Goal: Task Accomplishment & Management: Manage account settings

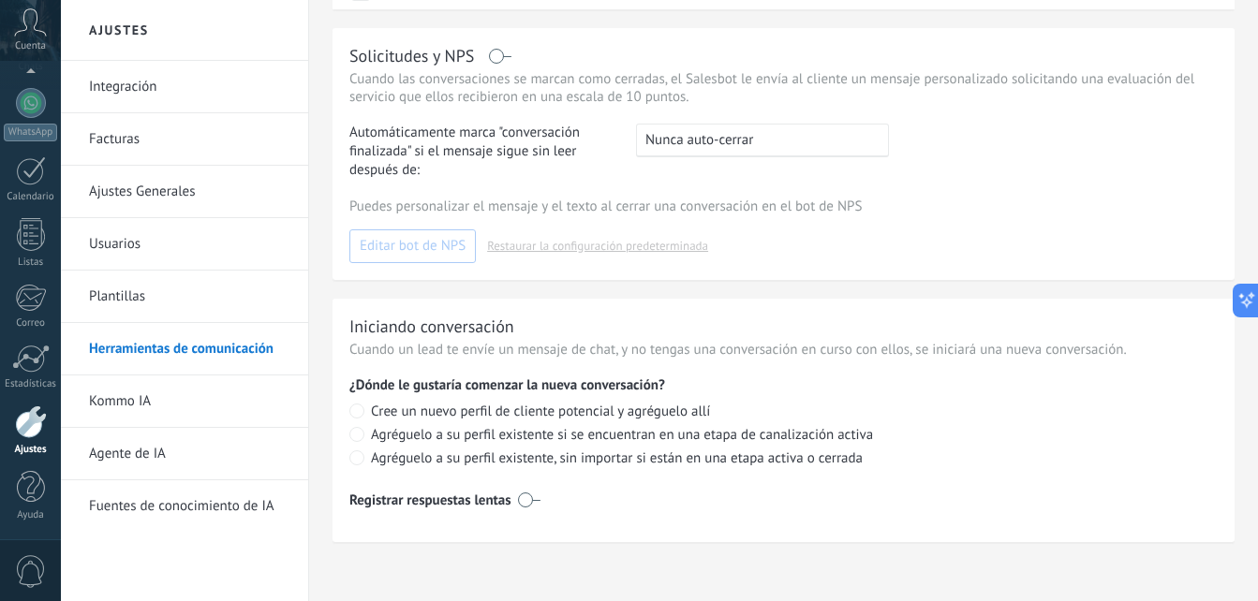
scroll to position [634, 0]
click at [34, 448] on div "Ajustes" at bounding box center [31, 450] width 54 height 12
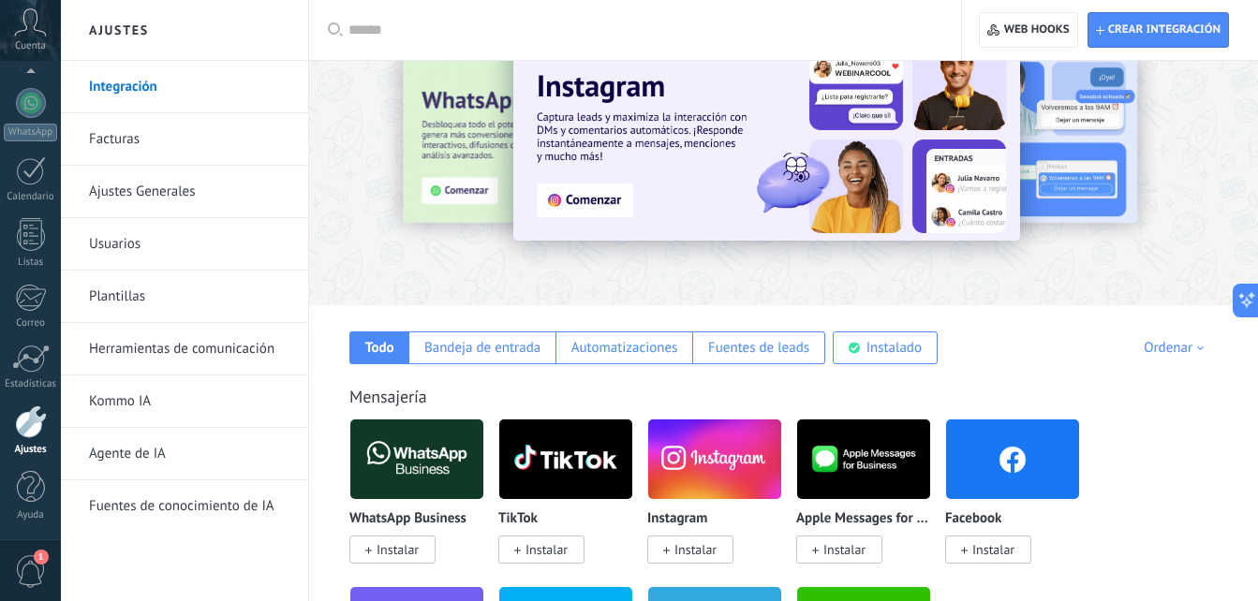
scroll to position [94, 0]
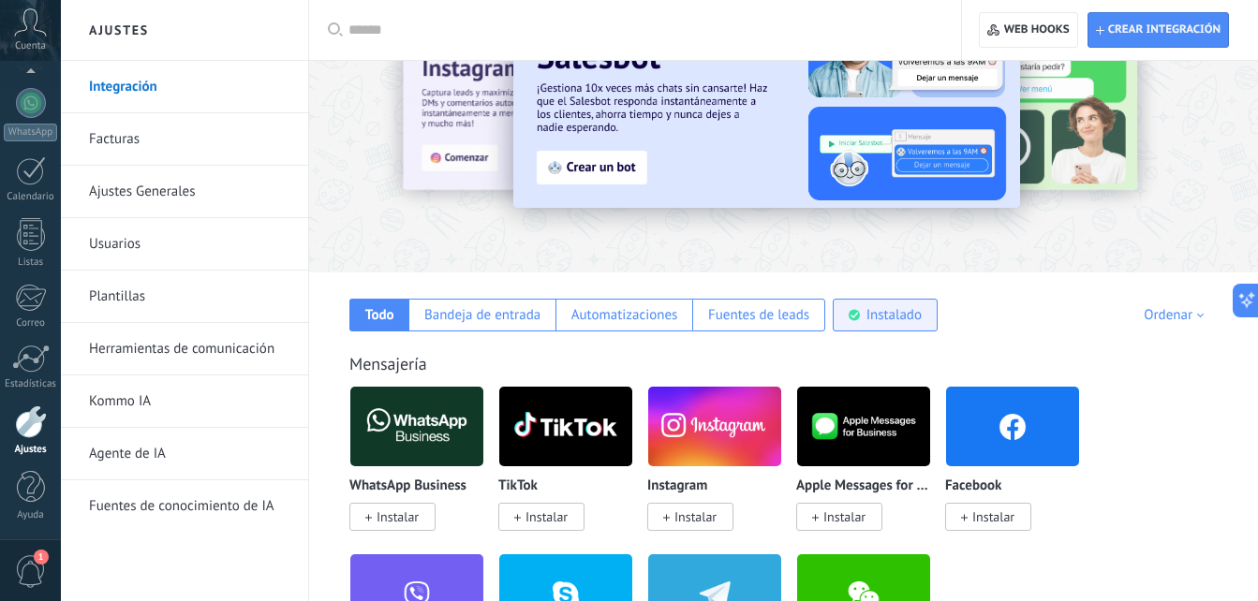
click at [869, 300] on div "Instalado" at bounding box center [885, 315] width 105 height 33
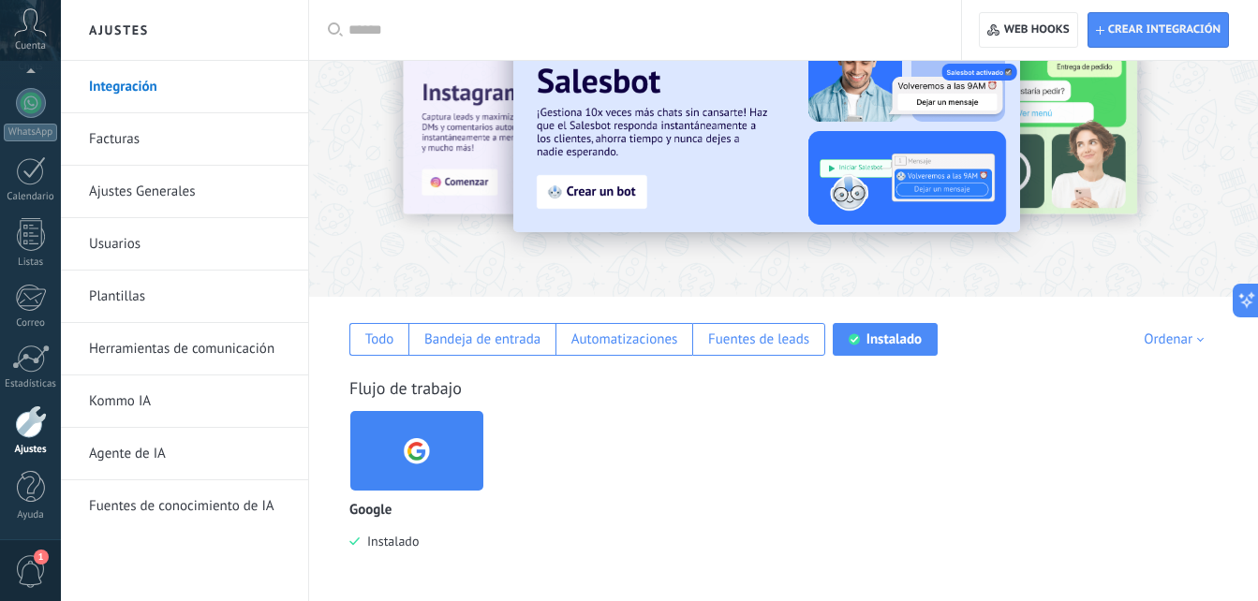
scroll to position [69, 0]
click at [487, 342] on div "Bandeja de entrada" at bounding box center [482, 340] width 116 height 18
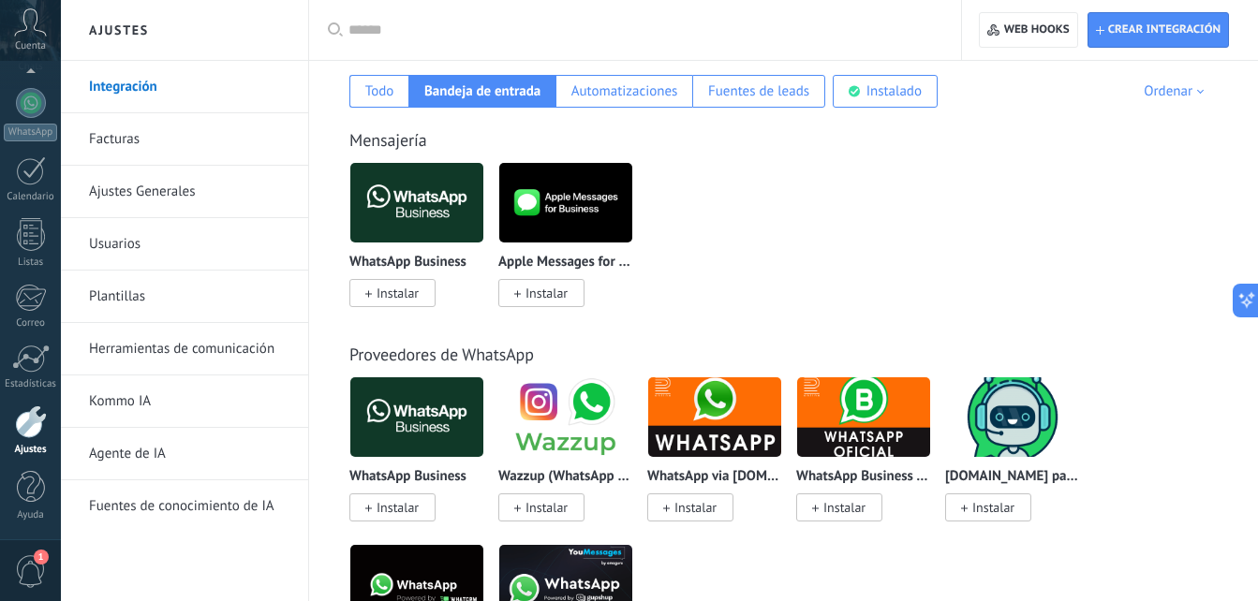
scroll to position [281, 0]
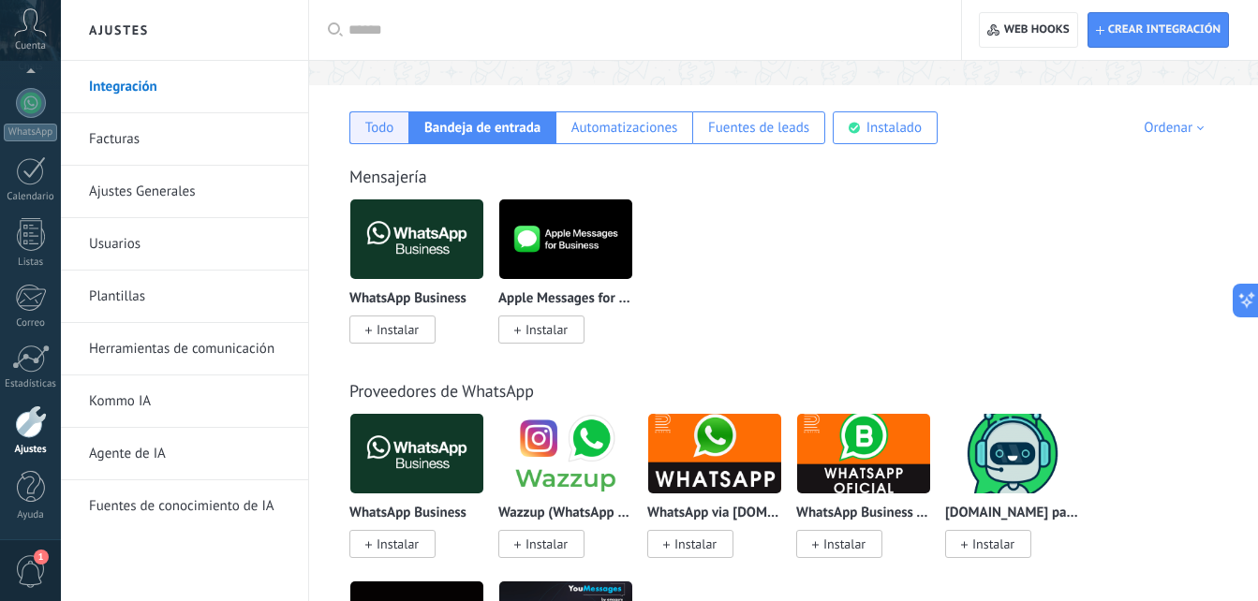
click at [383, 137] on div "Todo" at bounding box center [378, 127] width 59 height 33
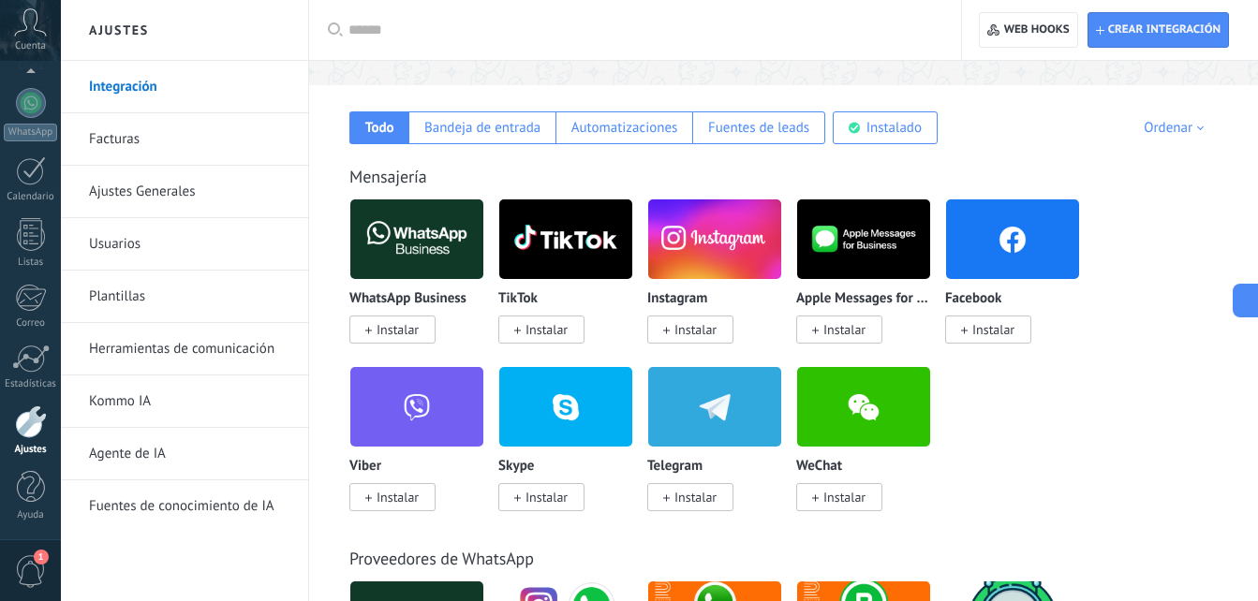
click at [406, 319] on span "Instalar" at bounding box center [392, 330] width 86 height 28
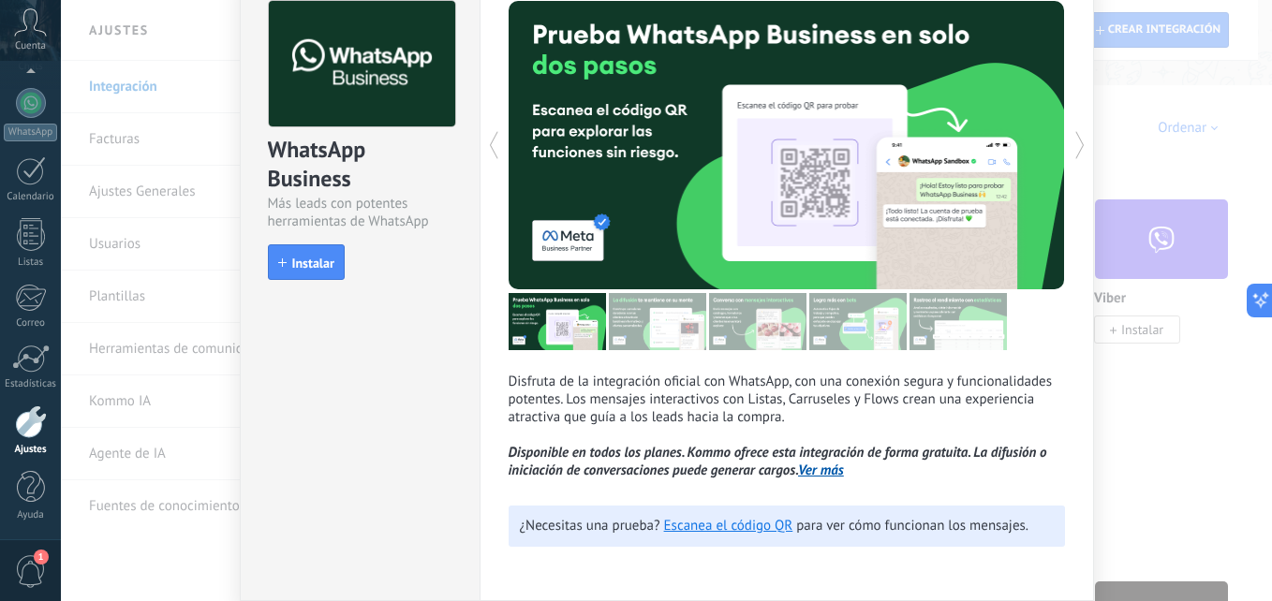
scroll to position [164, 0]
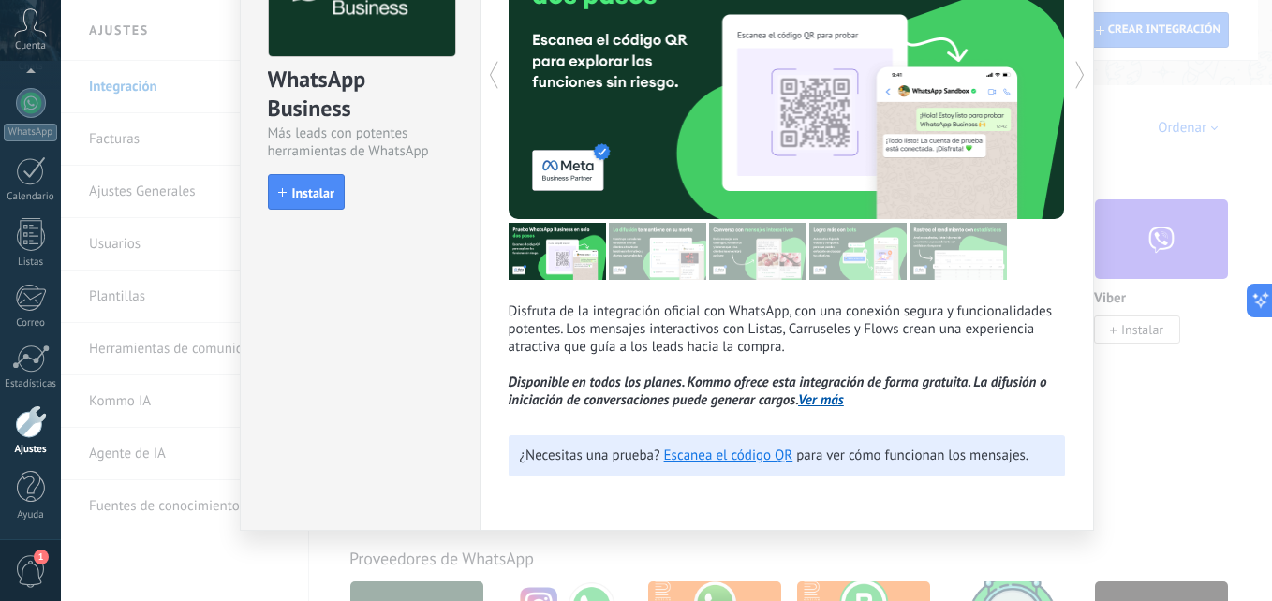
click at [679, 252] on img at bounding box center [657, 251] width 97 height 57
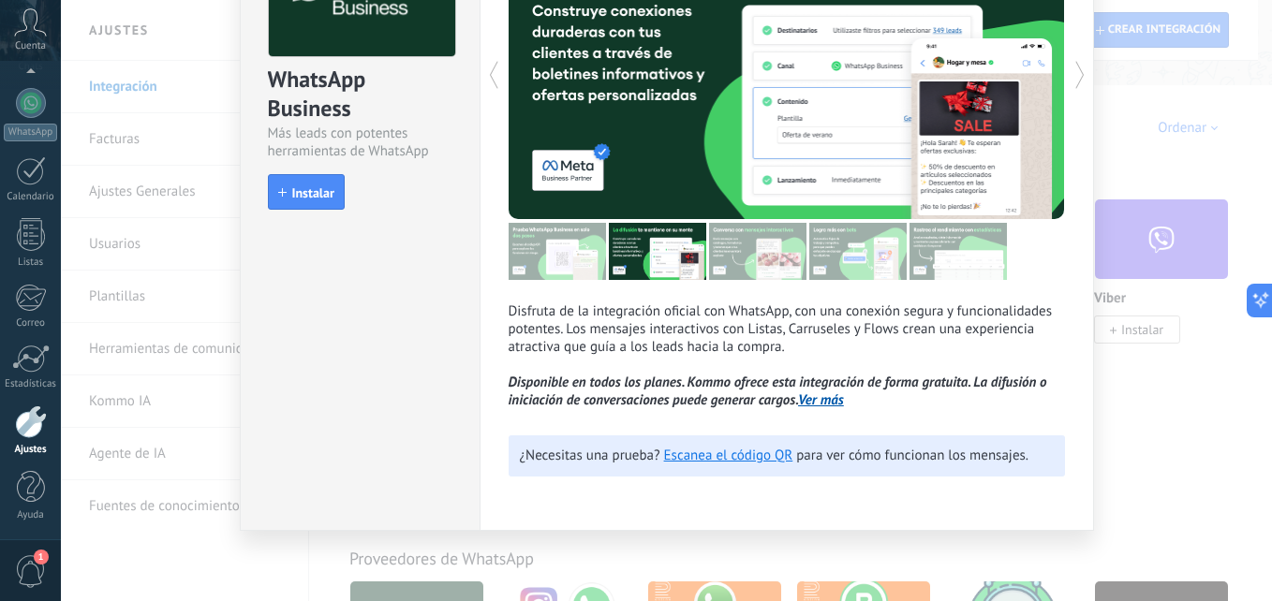
click at [730, 248] on img at bounding box center [757, 251] width 97 height 57
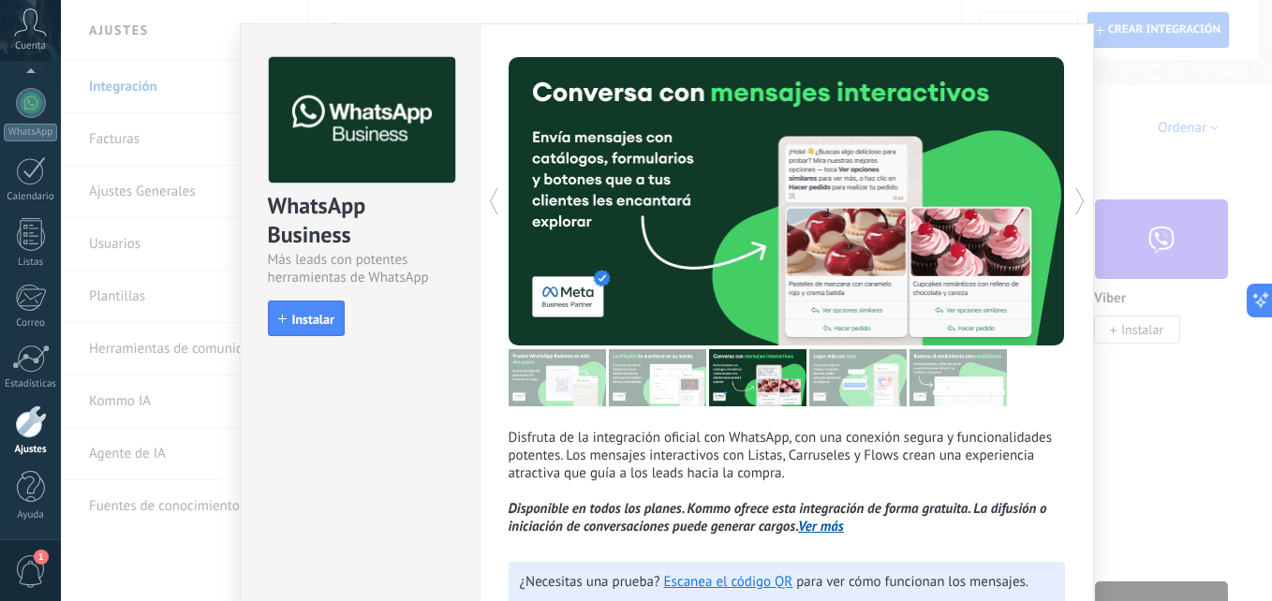
scroll to position [0, 0]
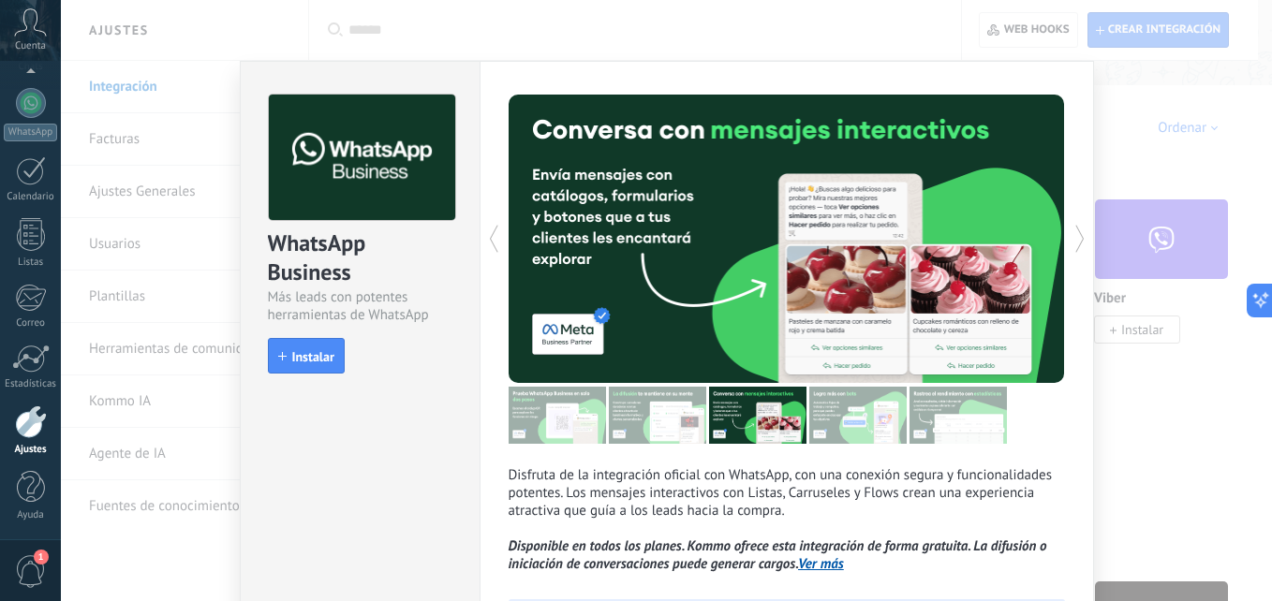
click at [859, 451] on div "Disfruta de la integración oficial con WhatsApp, con una conexión segura y func…" at bounding box center [787, 334] width 556 height 479
click at [882, 408] on img at bounding box center [857, 415] width 97 height 57
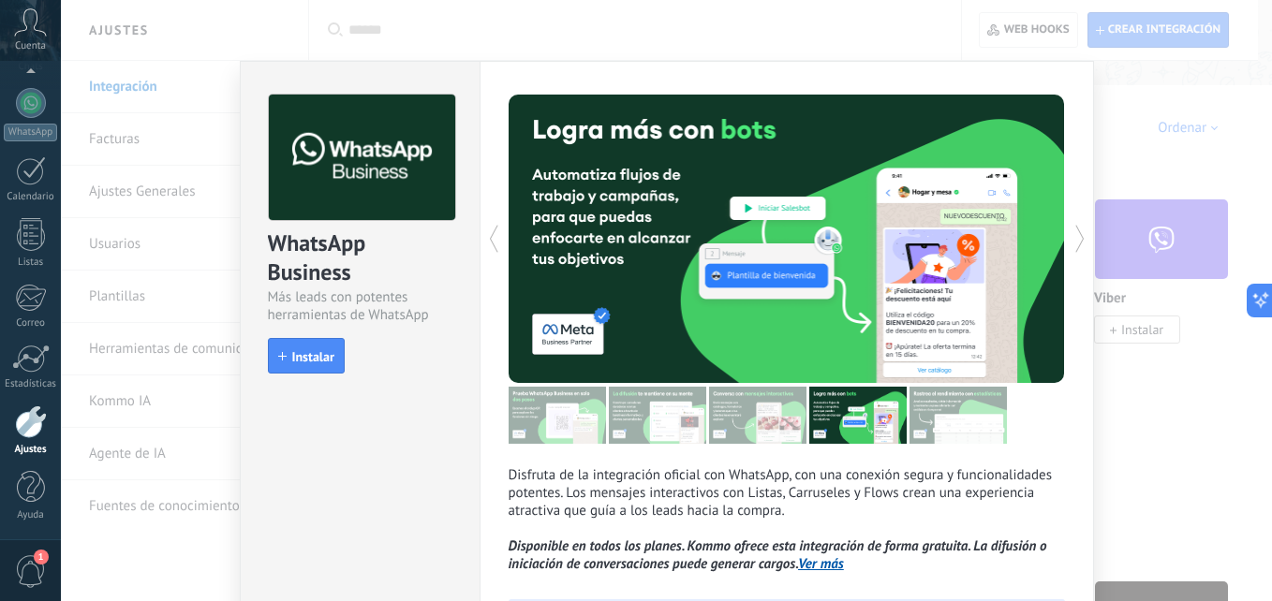
click at [940, 420] on img at bounding box center [957, 415] width 97 height 57
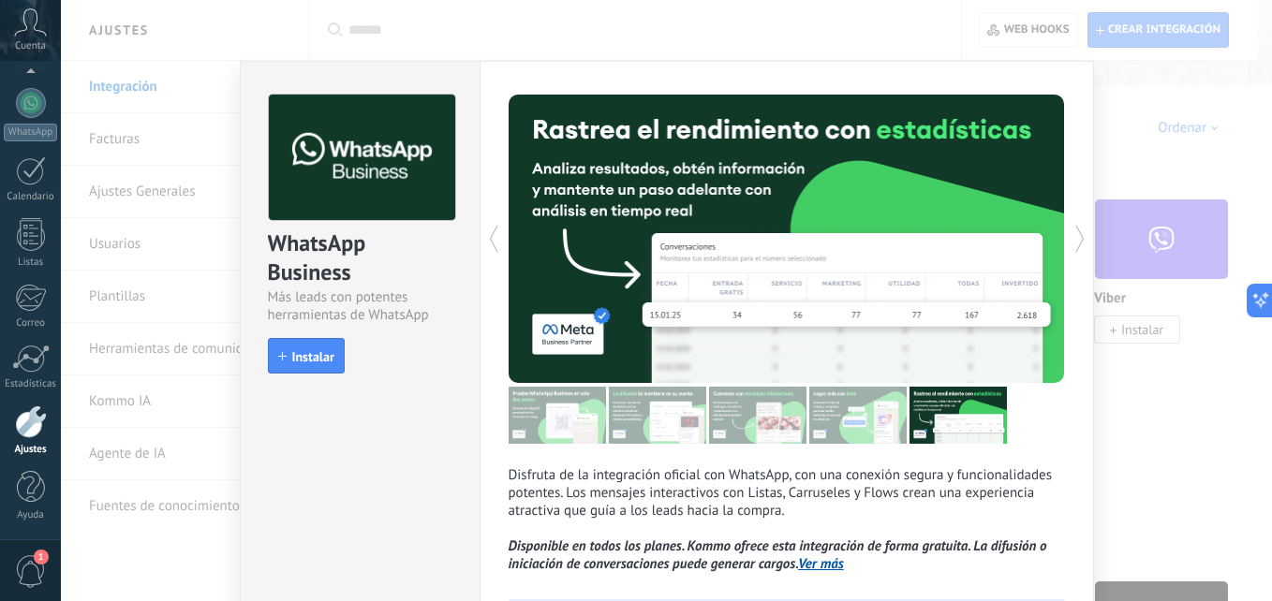
click at [881, 421] on img at bounding box center [857, 415] width 97 height 57
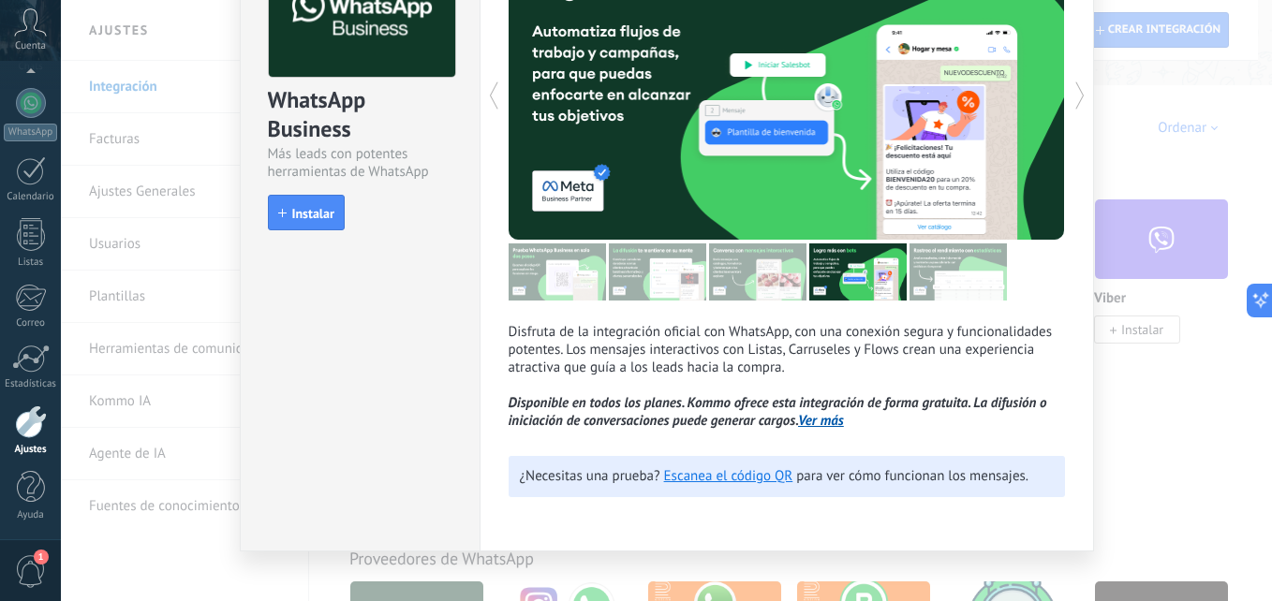
scroll to position [164, 0]
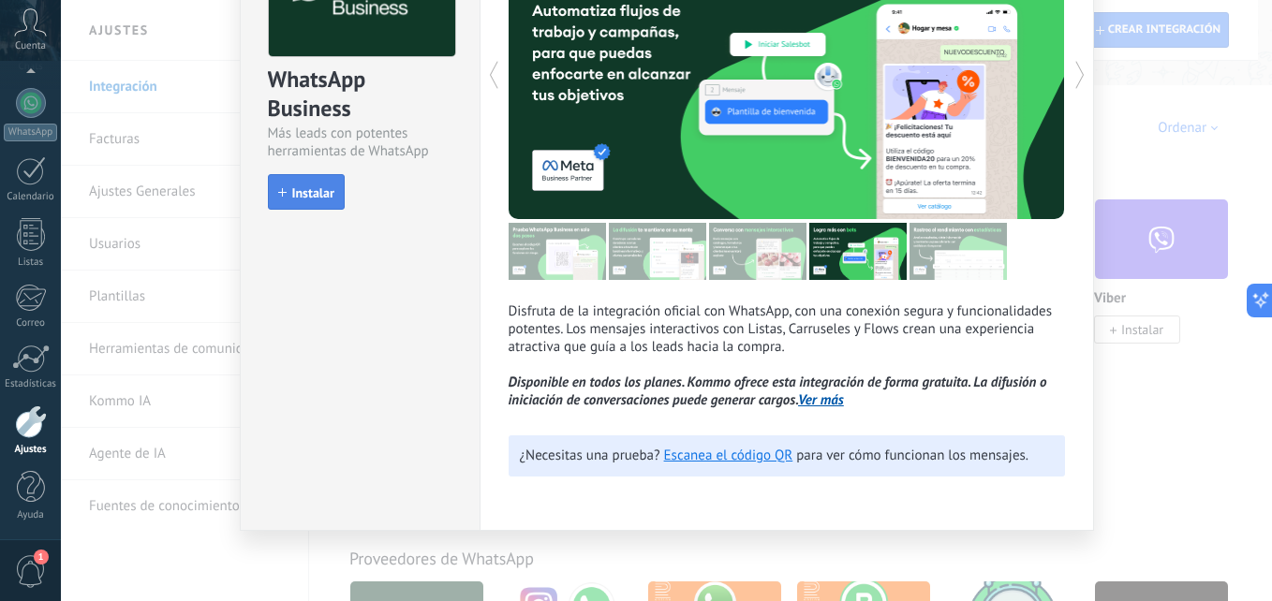
click at [291, 185] on button "Instalar" at bounding box center [306, 192] width 77 height 36
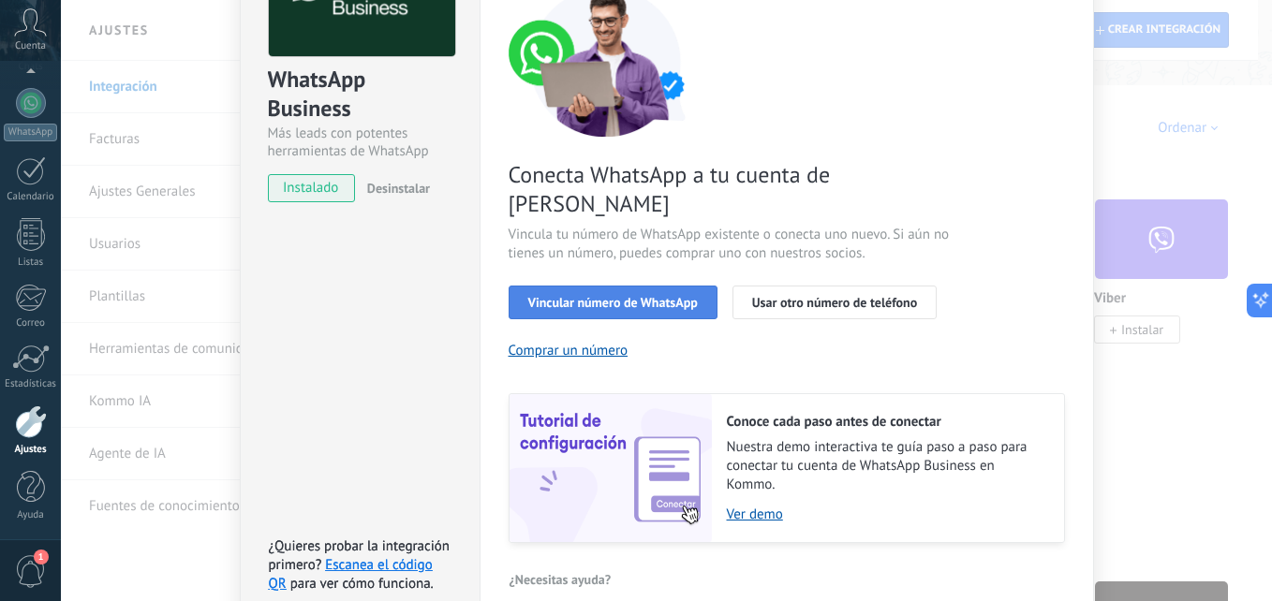
click at [610, 296] on span "Vincular número de WhatsApp" at bounding box center [613, 302] width 170 height 13
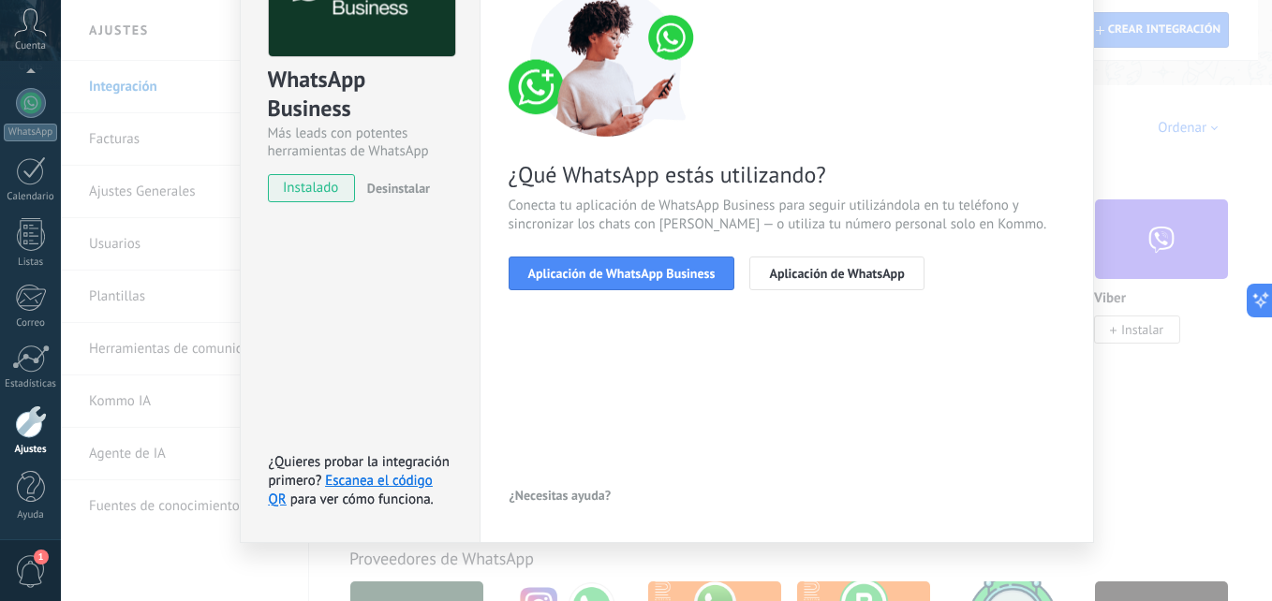
click at [589, 255] on div "¿Qué WhatsApp estás utilizando? Conecta tu aplicación de WhatsApp Business para…" at bounding box center [787, 138] width 556 height 303
click at [602, 273] on span "Aplicación de WhatsApp Business" at bounding box center [621, 273] width 187 height 13
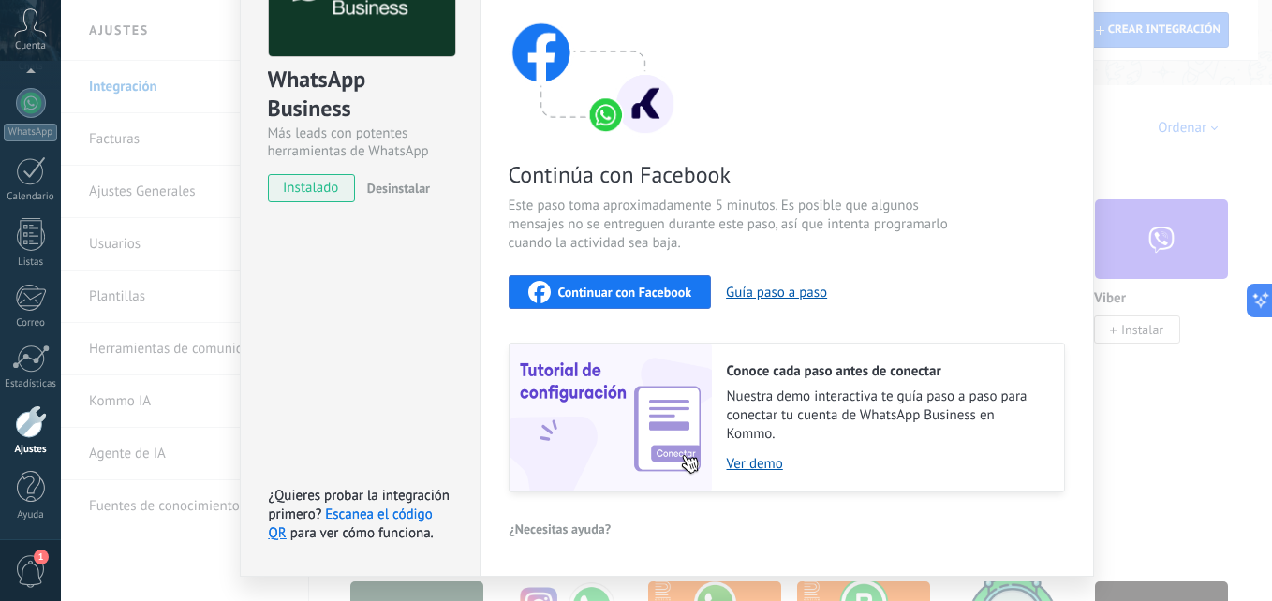
click at [658, 292] on span "Continuar con Facebook" at bounding box center [625, 292] width 134 height 13
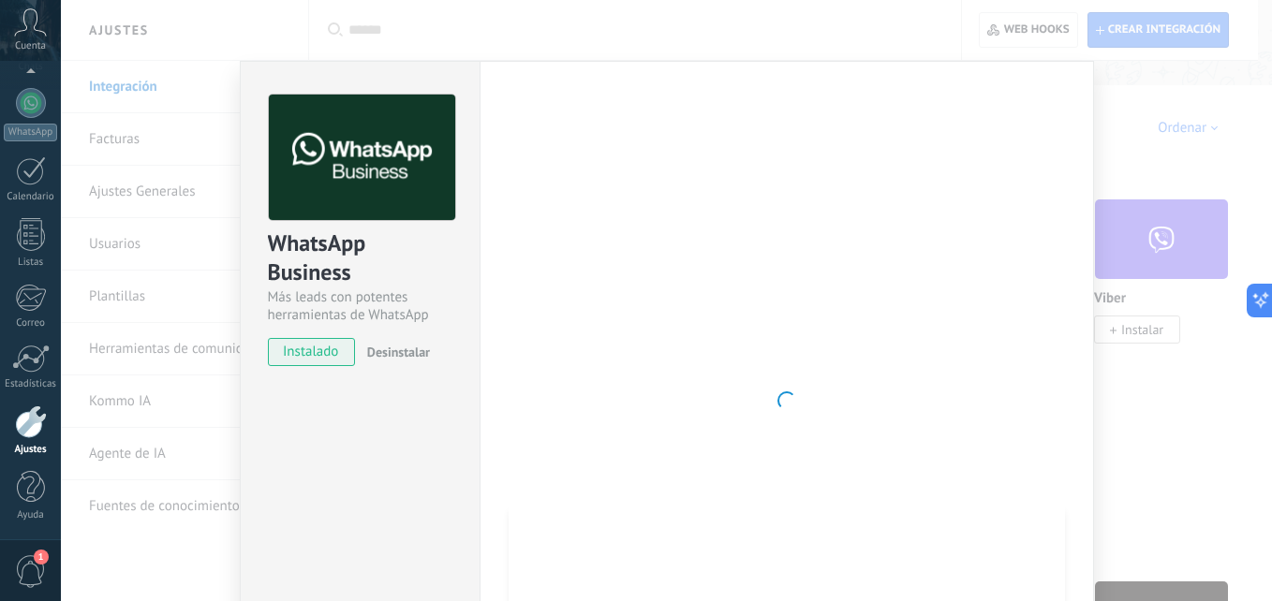
scroll to position [209, 0]
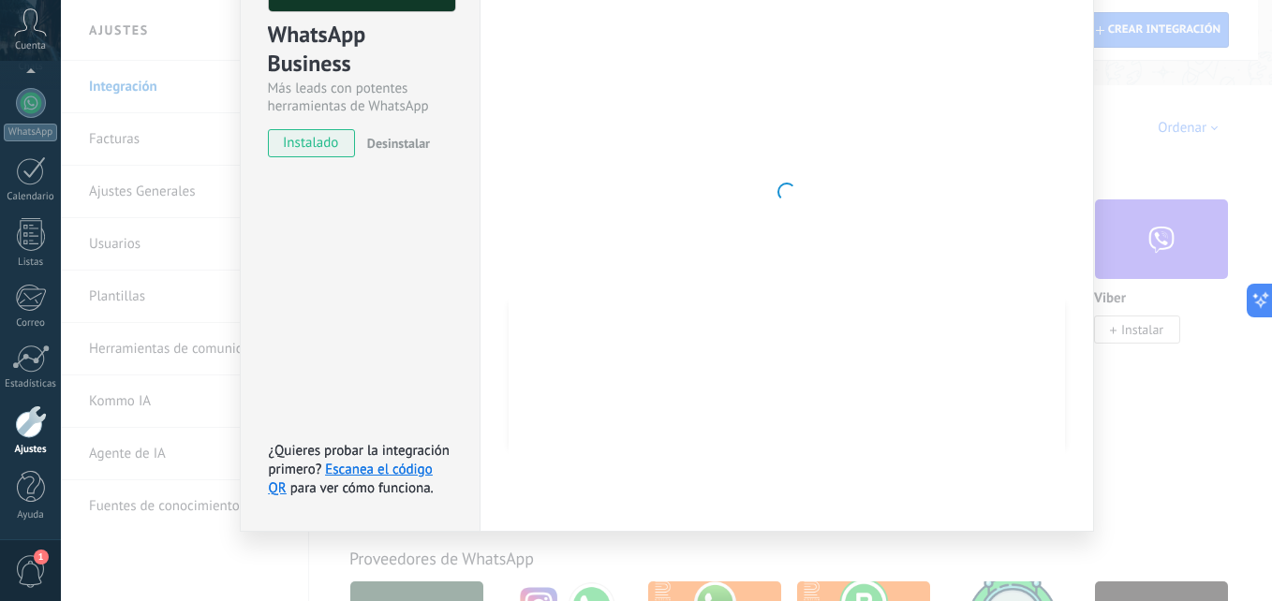
click at [668, 223] on div at bounding box center [787, 192] width 556 height 613
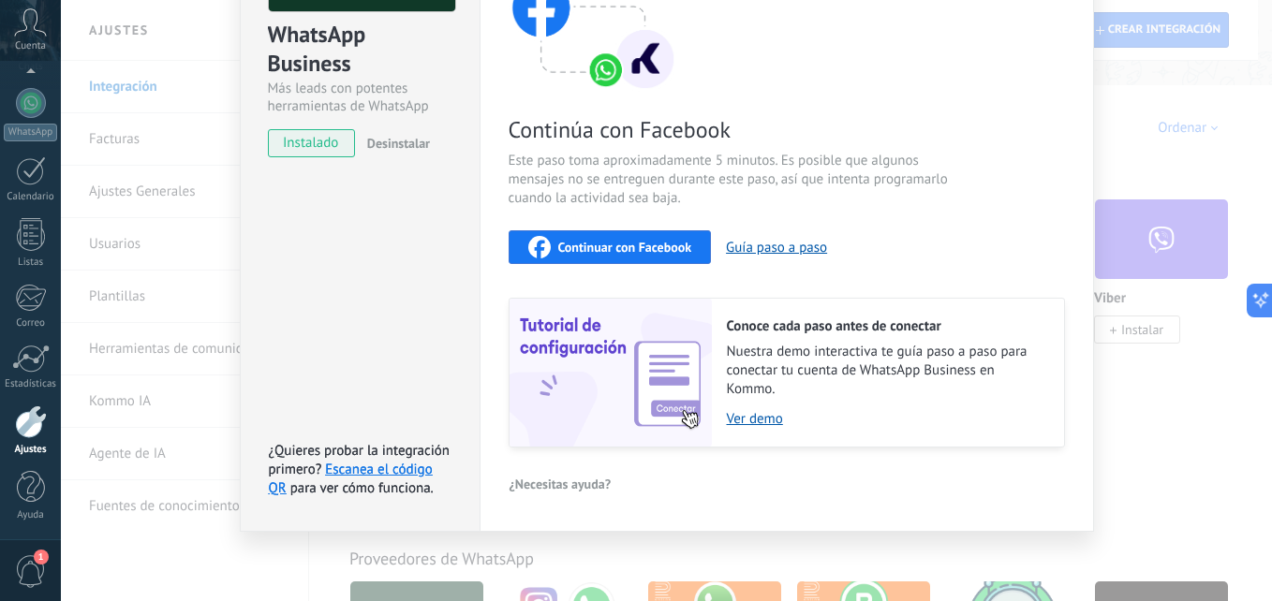
click at [630, 252] on span "Continuar con Facebook" at bounding box center [625, 247] width 134 height 13
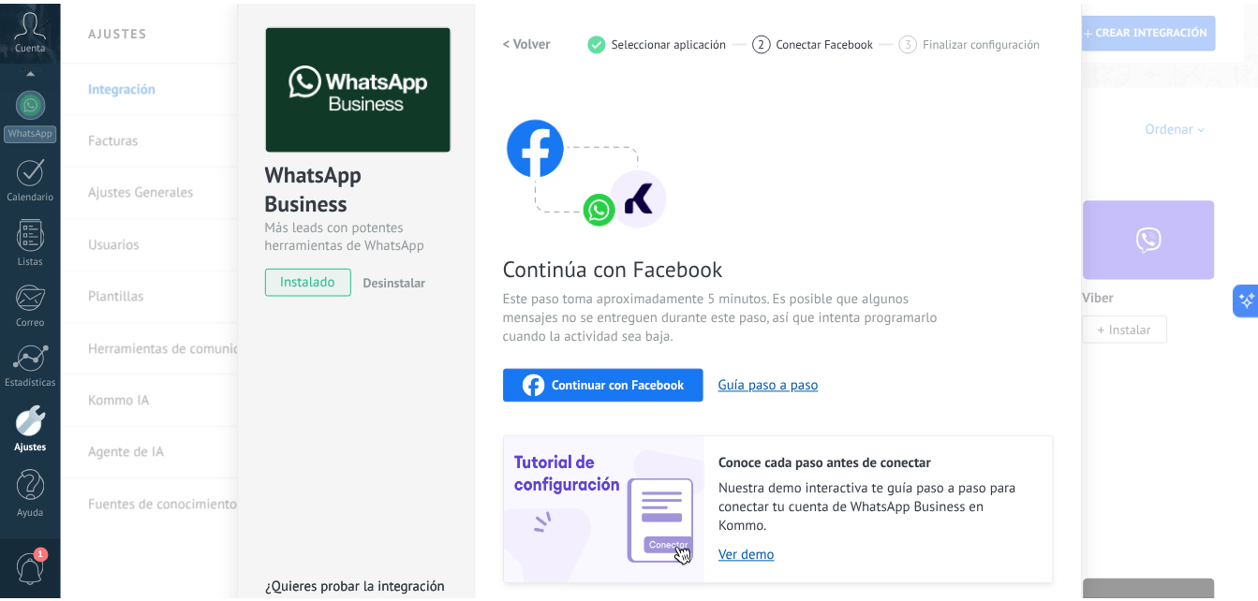
scroll to position [0, 0]
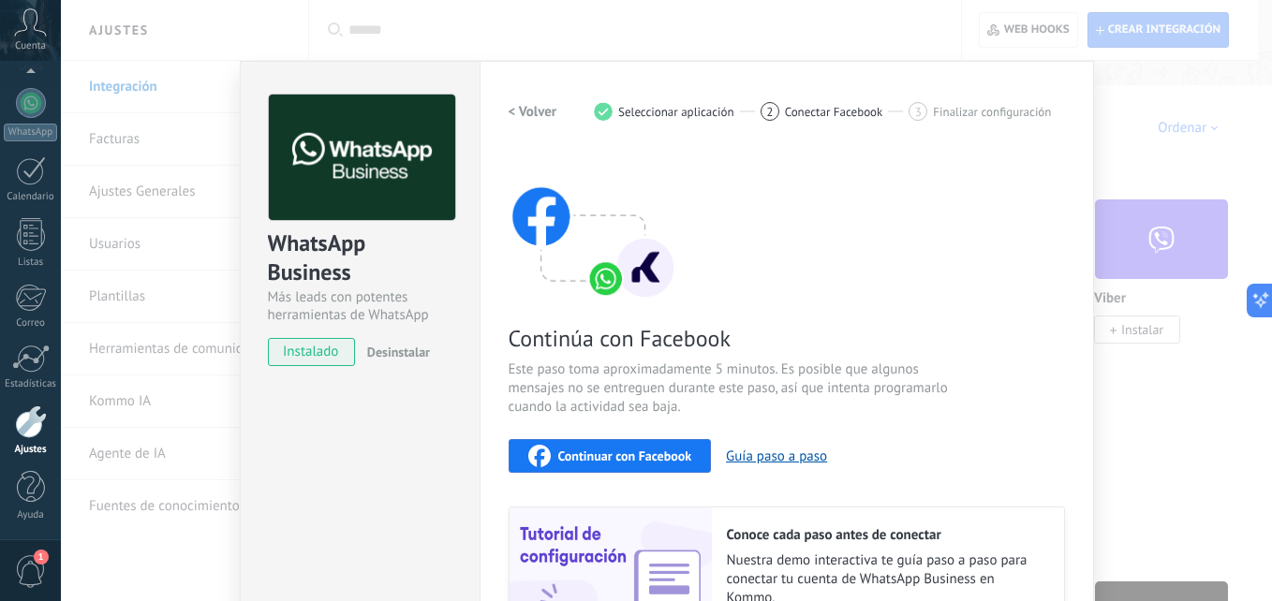
click at [1145, 151] on div "WhatsApp Business Más leads con potentes herramientas de WhatsApp instalado Des…" at bounding box center [666, 300] width 1211 height 601
click at [1213, 202] on div "WhatsApp Business Más leads con potentes herramientas de WhatsApp instalado Des…" at bounding box center [666, 300] width 1211 height 601
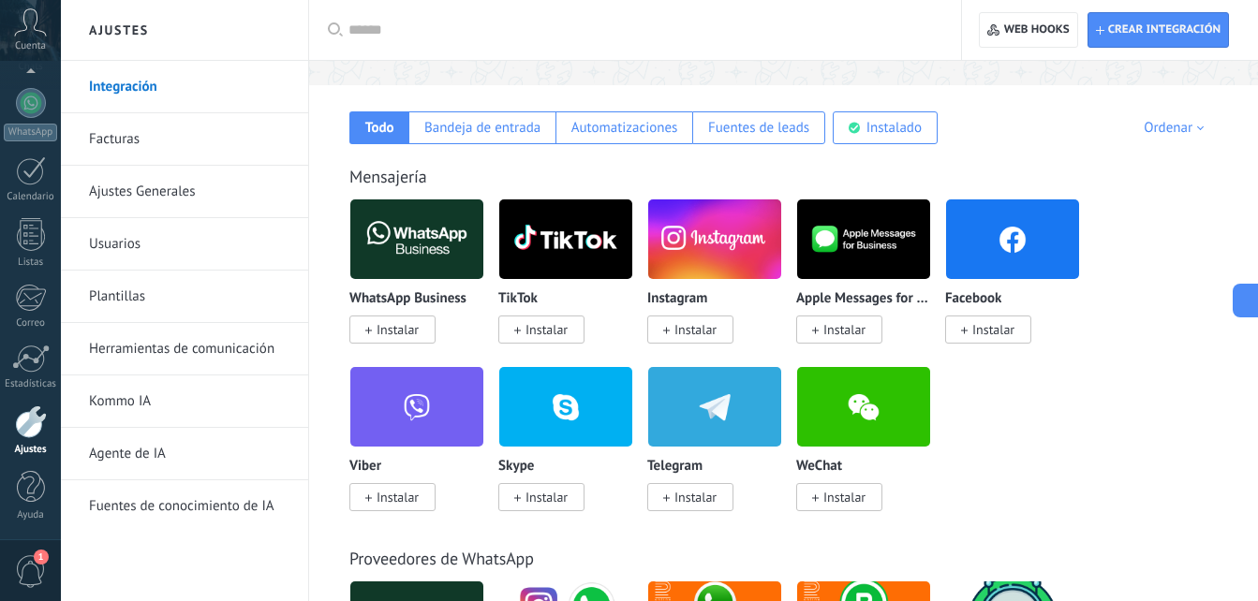
click at [1120, 344] on div "WhatsApp Business Instalar TikTok Instalar Instagram Instalar Apple Messages fo…" at bounding box center [793, 366] width 888 height 335
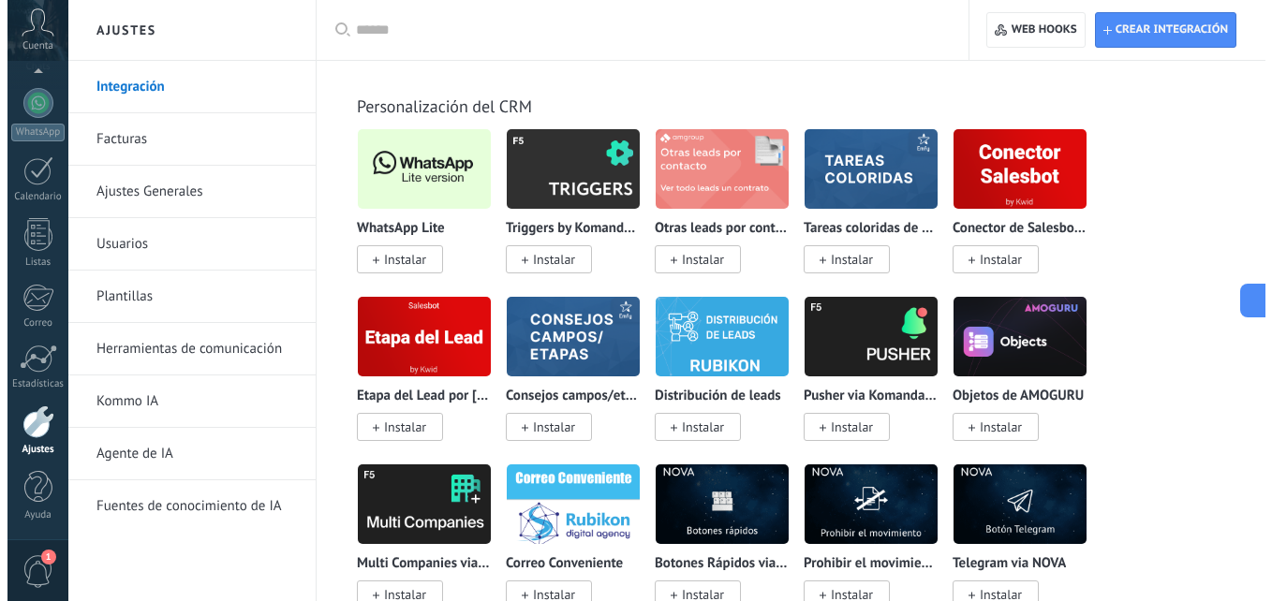
scroll to position [4690, 0]
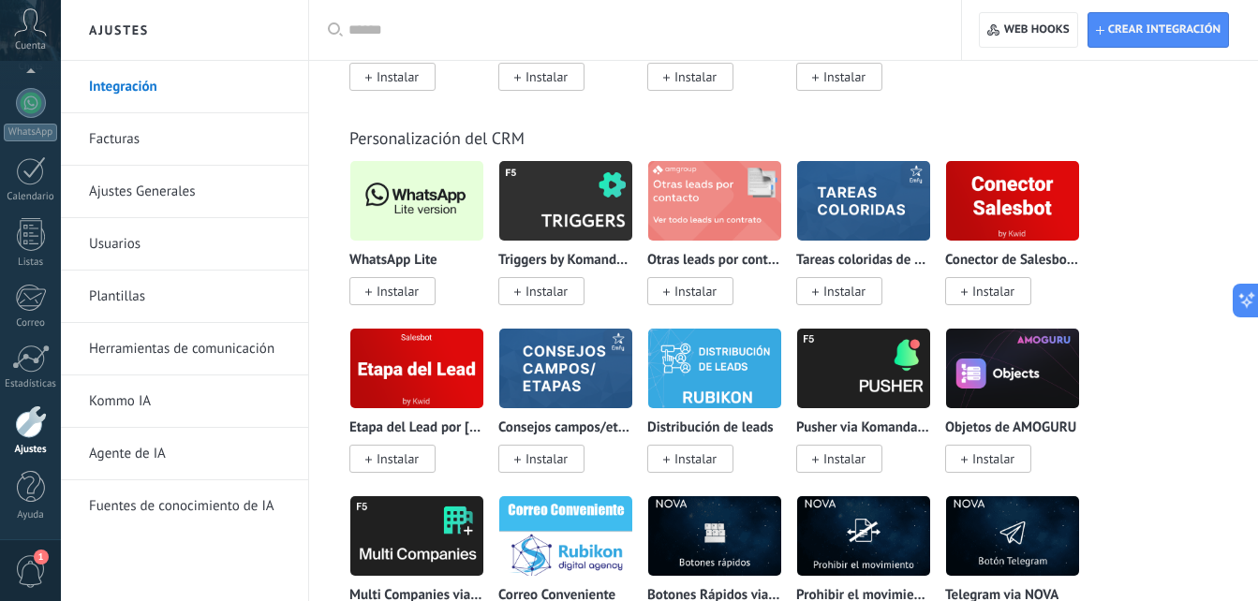
click at [405, 296] on span "Instalar" at bounding box center [398, 291] width 42 height 17
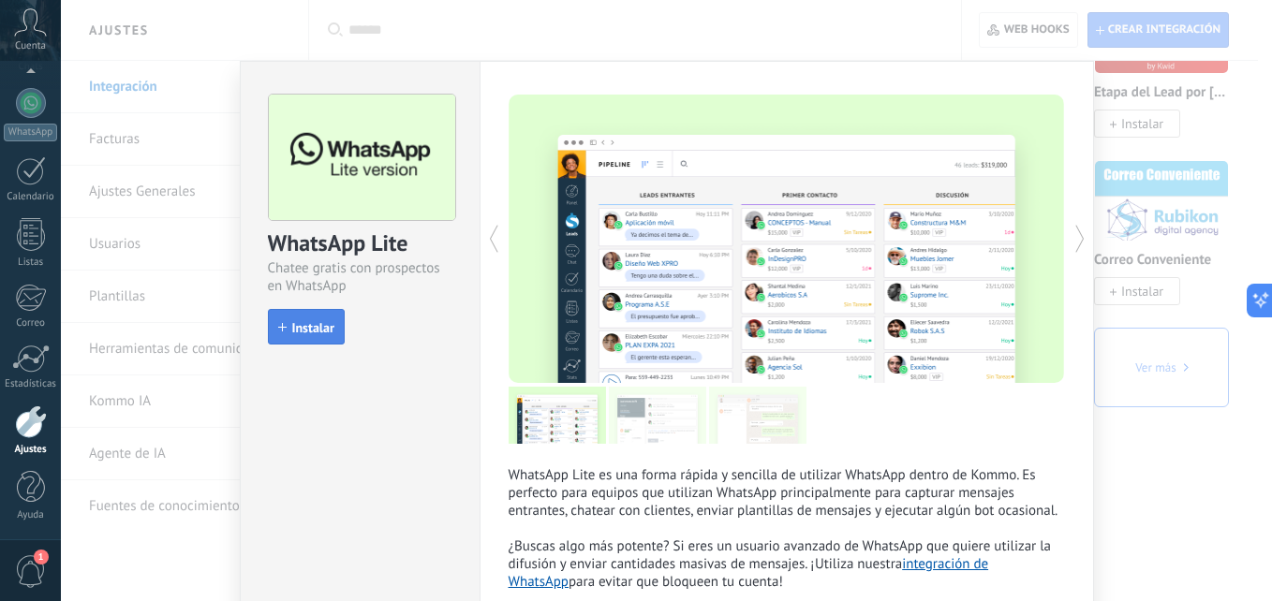
click at [326, 321] on span "Instalar" at bounding box center [313, 327] width 42 height 13
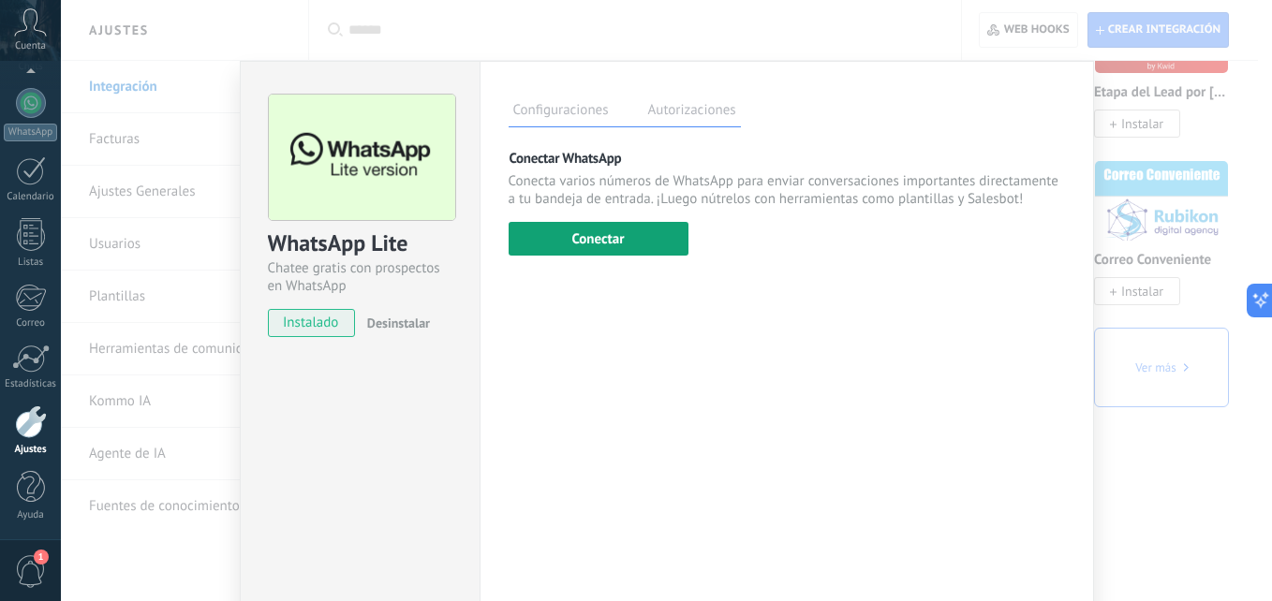
click at [677, 242] on button "Conectar" at bounding box center [599, 239] width 180 height 34
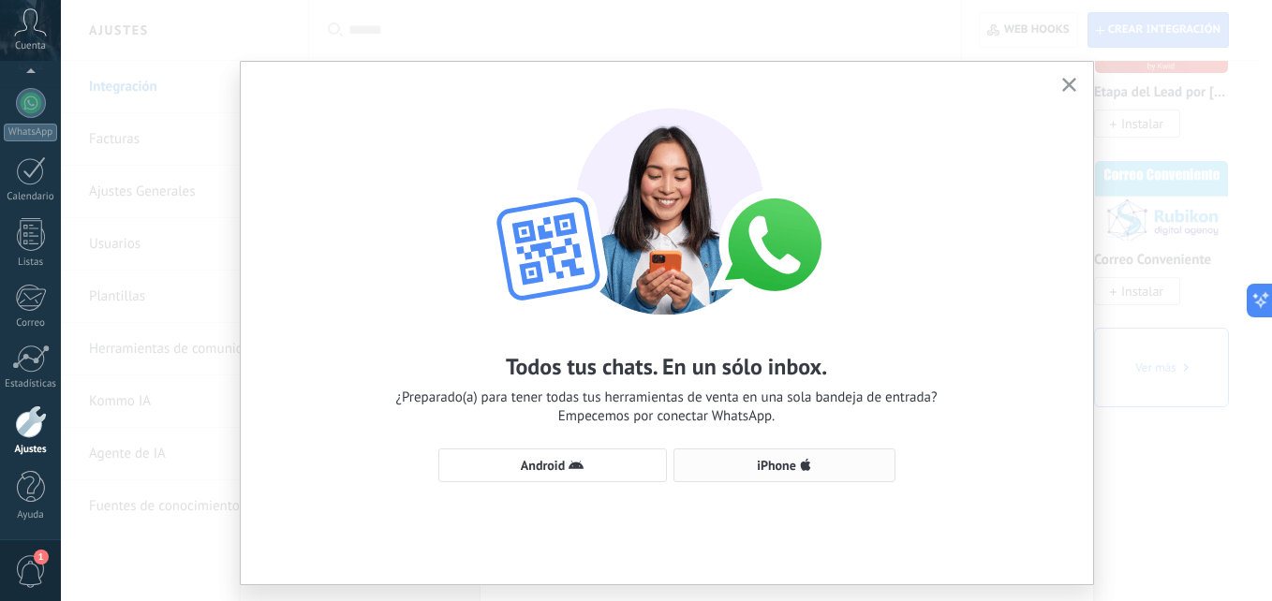
click at [710, 470] on span "iPhone" at bounding box center [784, 465] width 201 height 15
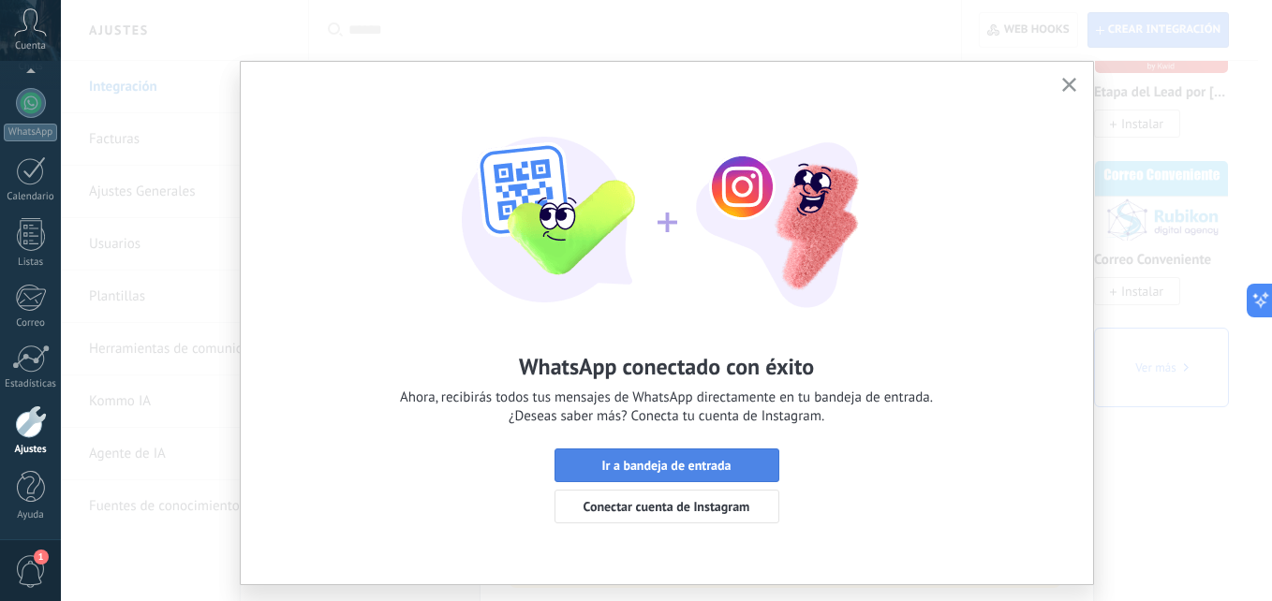
click at [757, 466] on span "Ir a bandeja de entrada" at bounding box center [667, 465] width 204 height 13
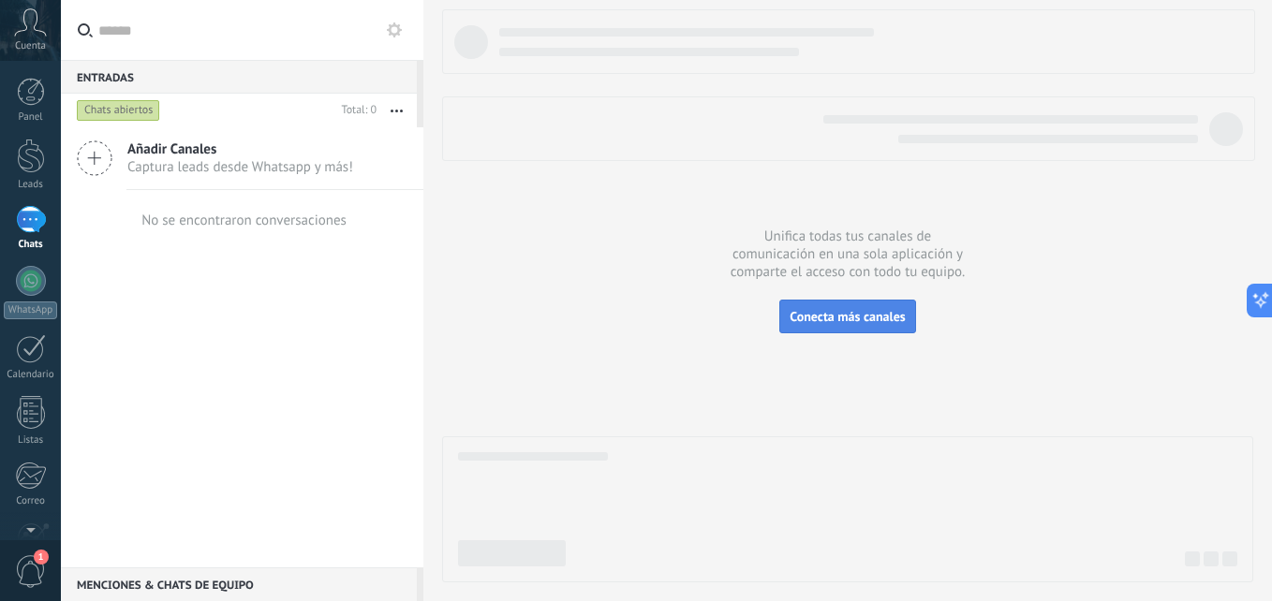
click at [838, 315] on span "Conecta más canales" at bounding box center [847, 316] width 115 height 17
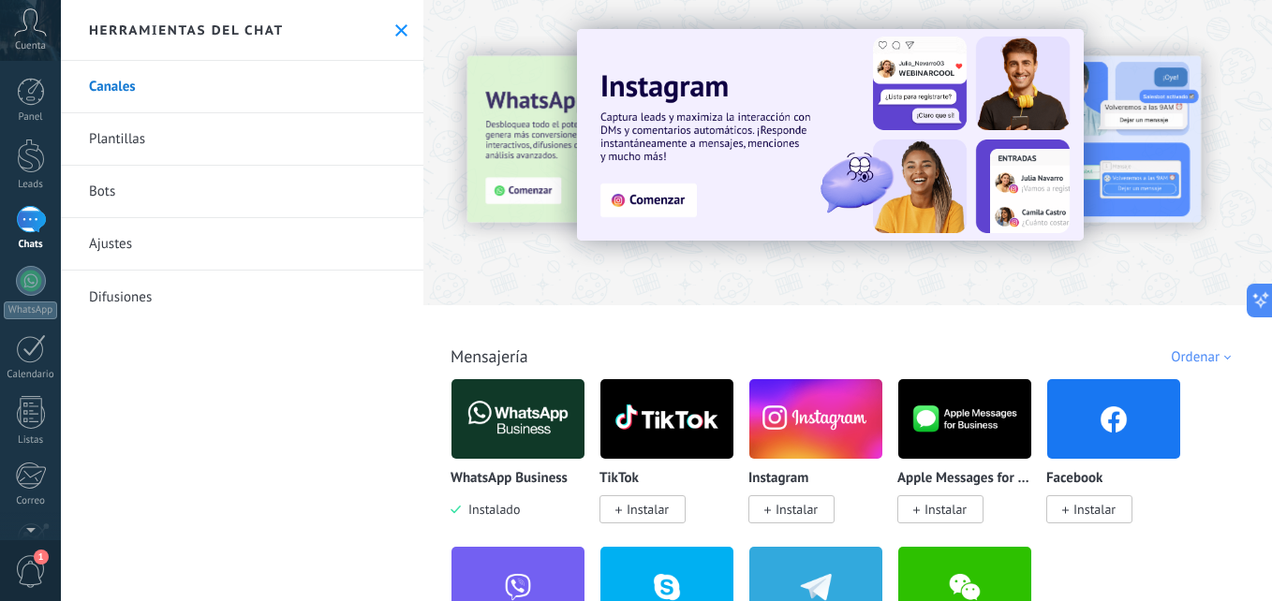
click at [398, 37] on button at bounding box center [401, 30] width 16 height 16
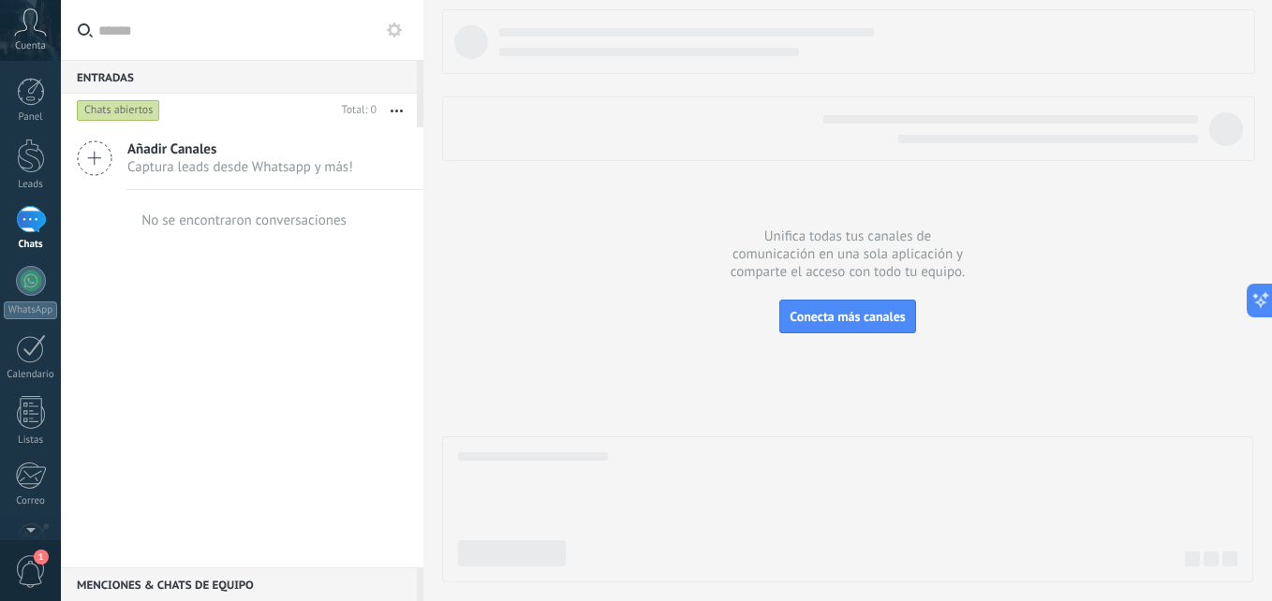
click at [130, 112] on div "Chats abiertos" at bounding box center [118, 110] width 83 height 22
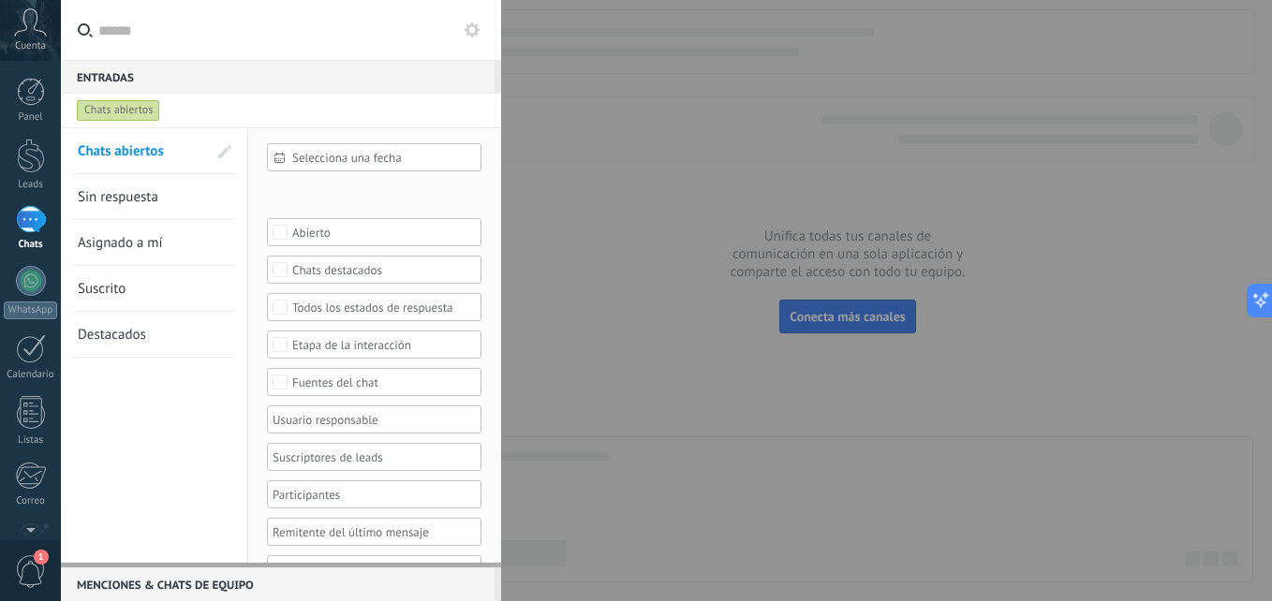
click at [616, 185] on div at bounding box center [636, 300] width 1272 height 601
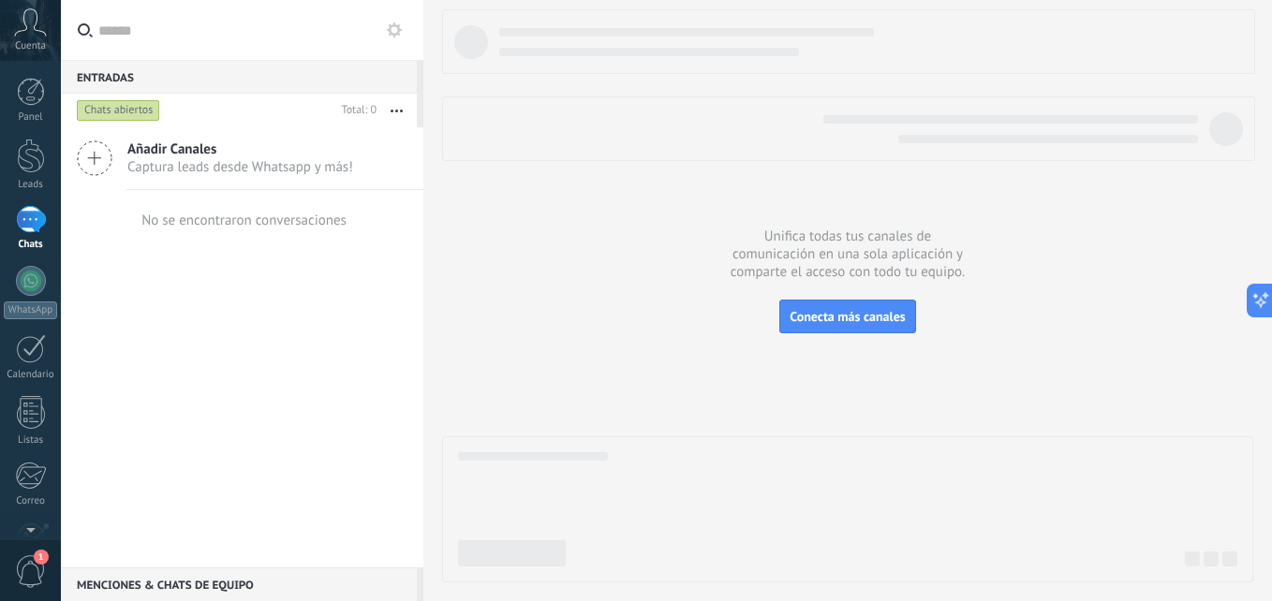
click at [699, 254] on div at bounding box center [847, 295] width 811 height 573
click at [37, 278] on div at bounding box center [31, 281] width 30 height 30
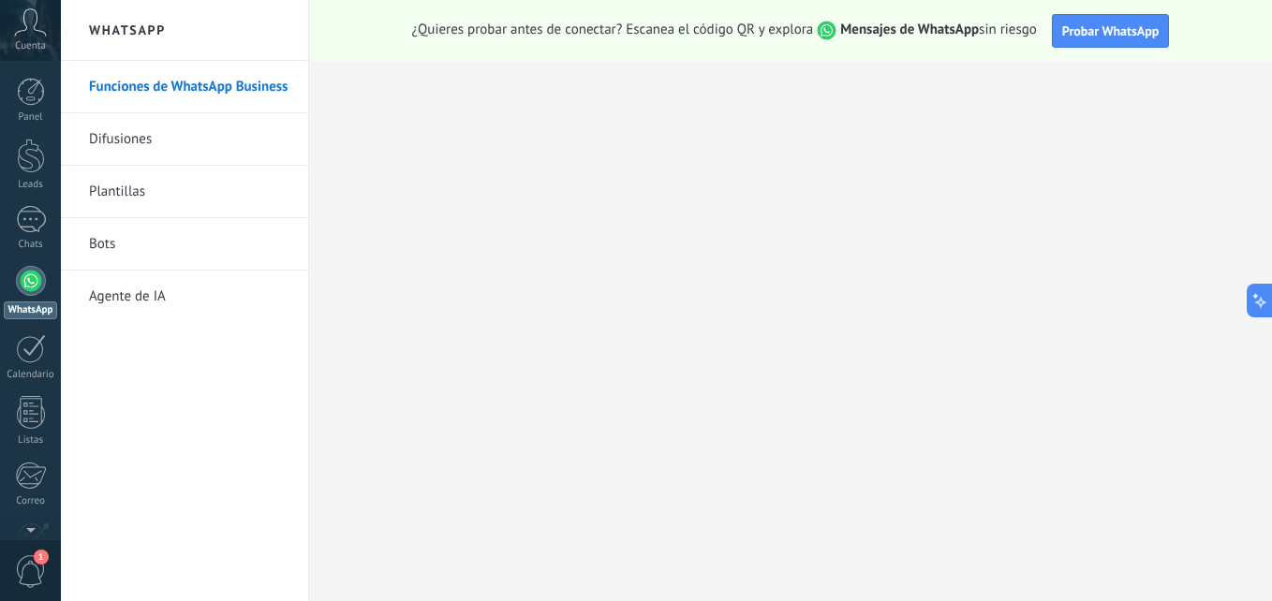
click at [42, 22] on icon at bounding box center [30, 22] width 33 height 28
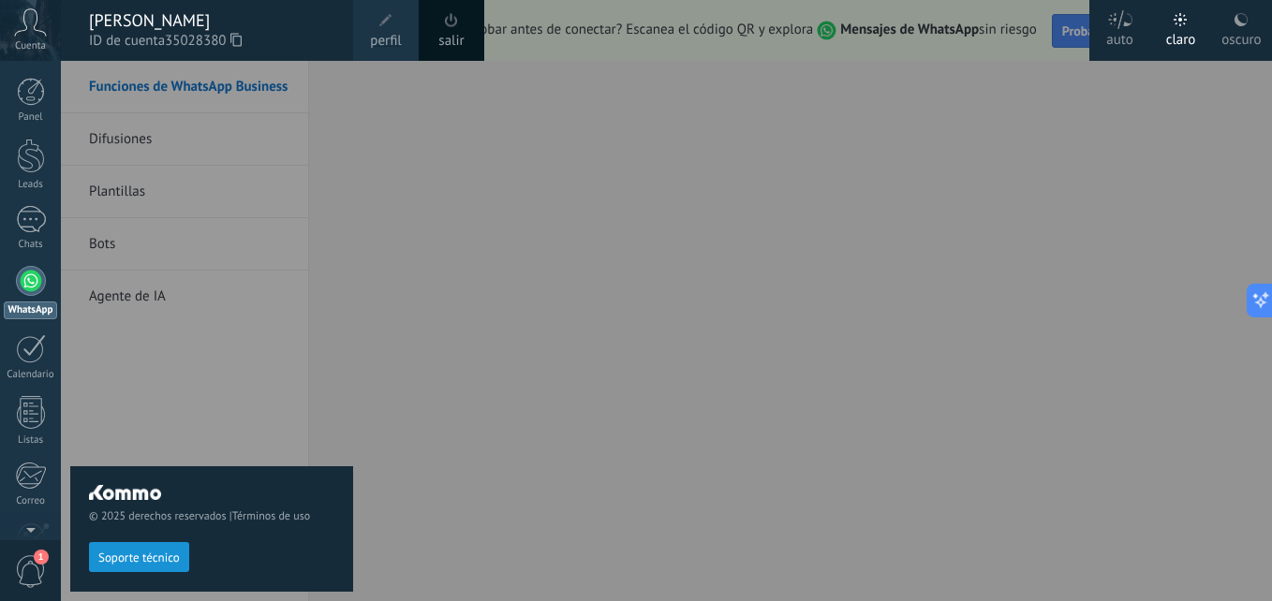
click at [347, 278] on div "© 2025 derechos reservados | Términos de uso Soporte técnico" at bounding box center [211, 331] width 283 height 540
click at [334, 401] on div "© 2025 derechos reservados | Términos de uso Soporte técnico" at bounding box center [211, 331] width 283 height 540
click at [716, 161] on div at bounding box center [697, 300] width 1272 height 601
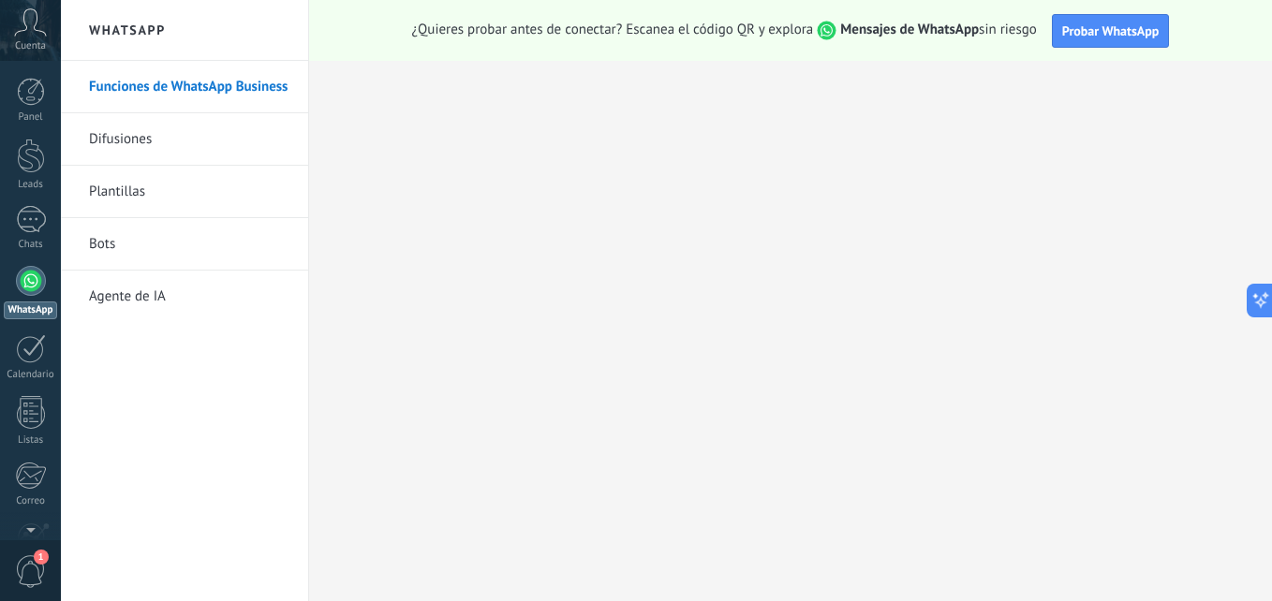
click at [152, 302] on link "Agente de IA" at bounding box center [189, 297] width 200 height 52
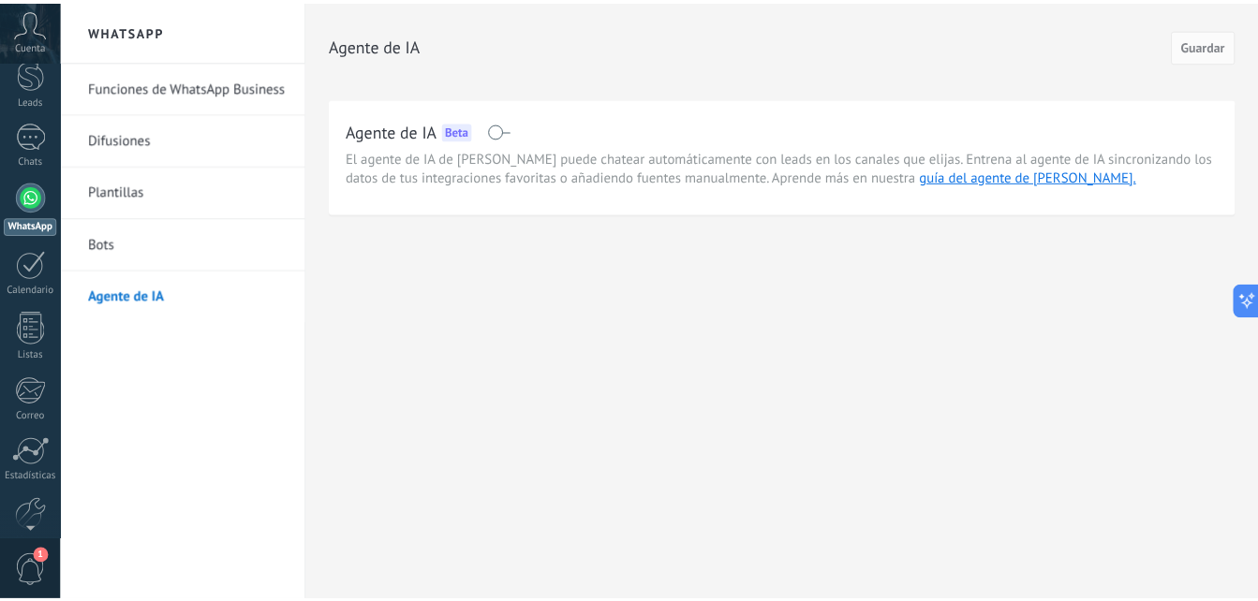
scroll to position [178, 0]
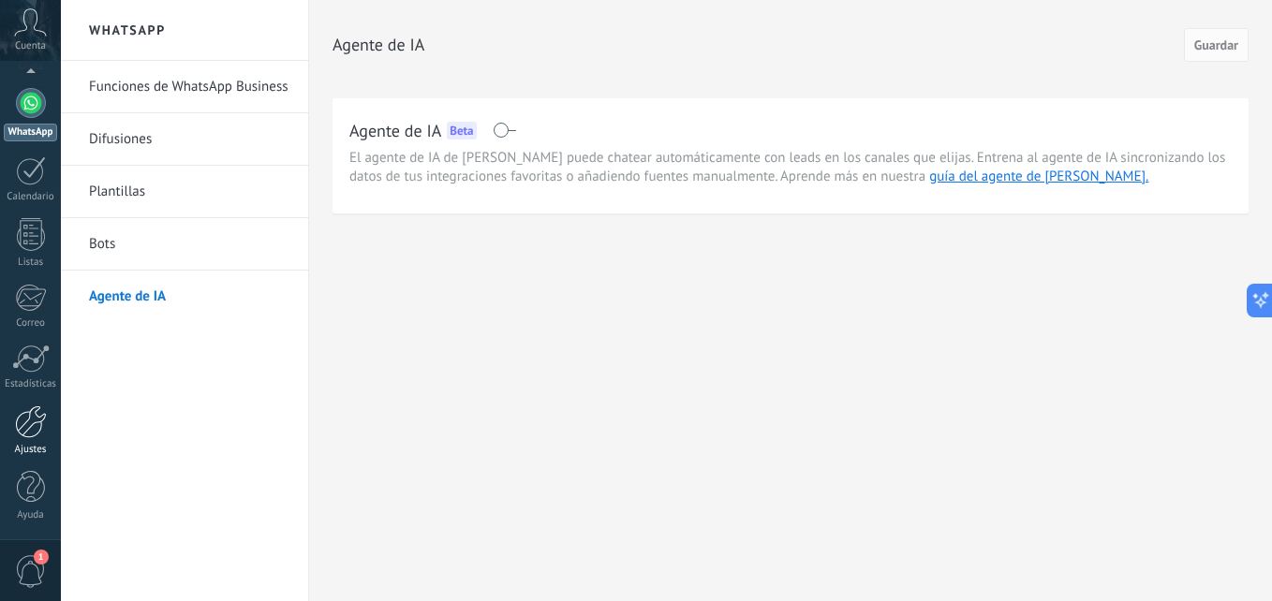
click at [24, 411] on div at bounding box center [31, 422] width 32 height 33
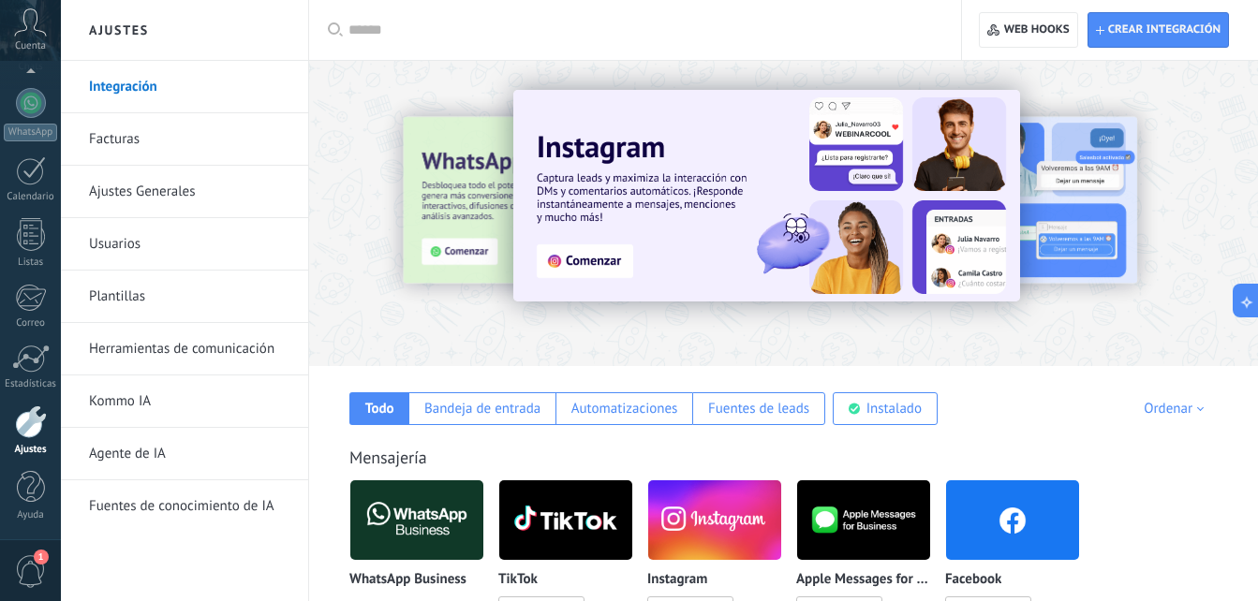
click at [168, 100] on link "Integración" at bounding box center [189, 87] width 200 height 52
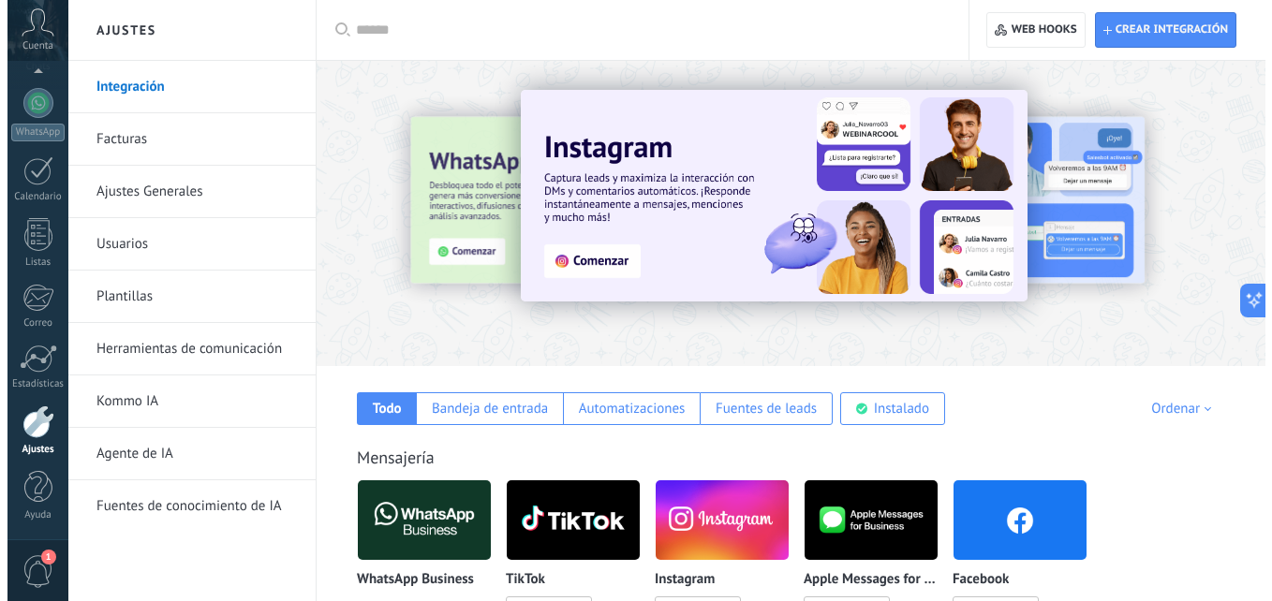
scroll to position [281, 0]
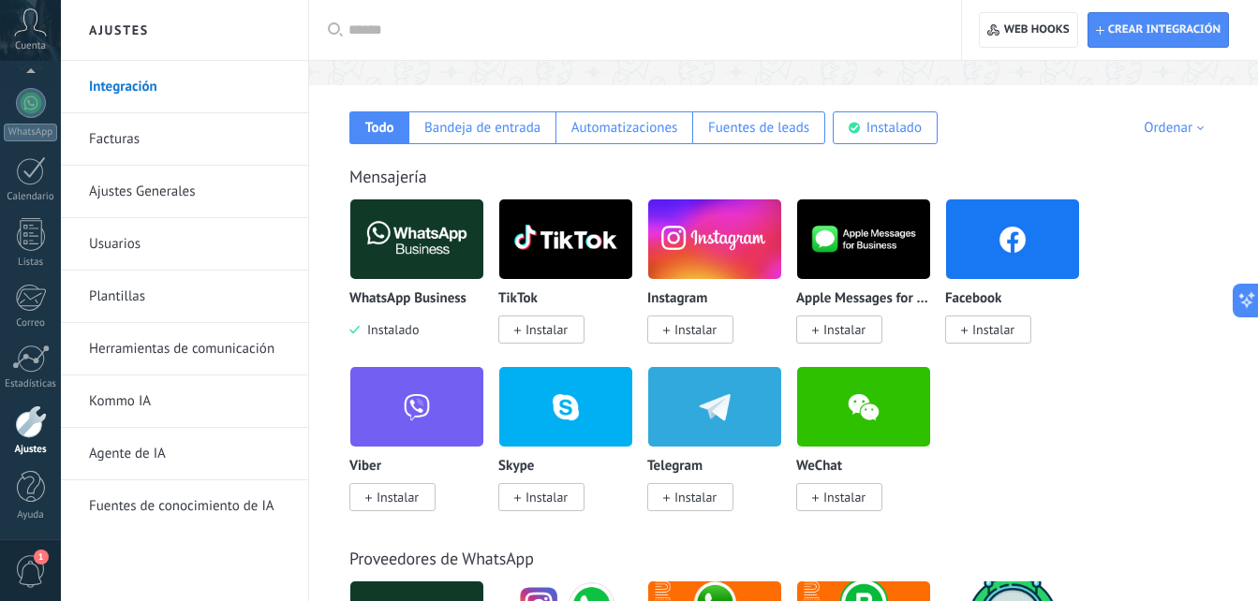
click at [409, 261] on img at bounding box center [416, 239] width 133 height 91
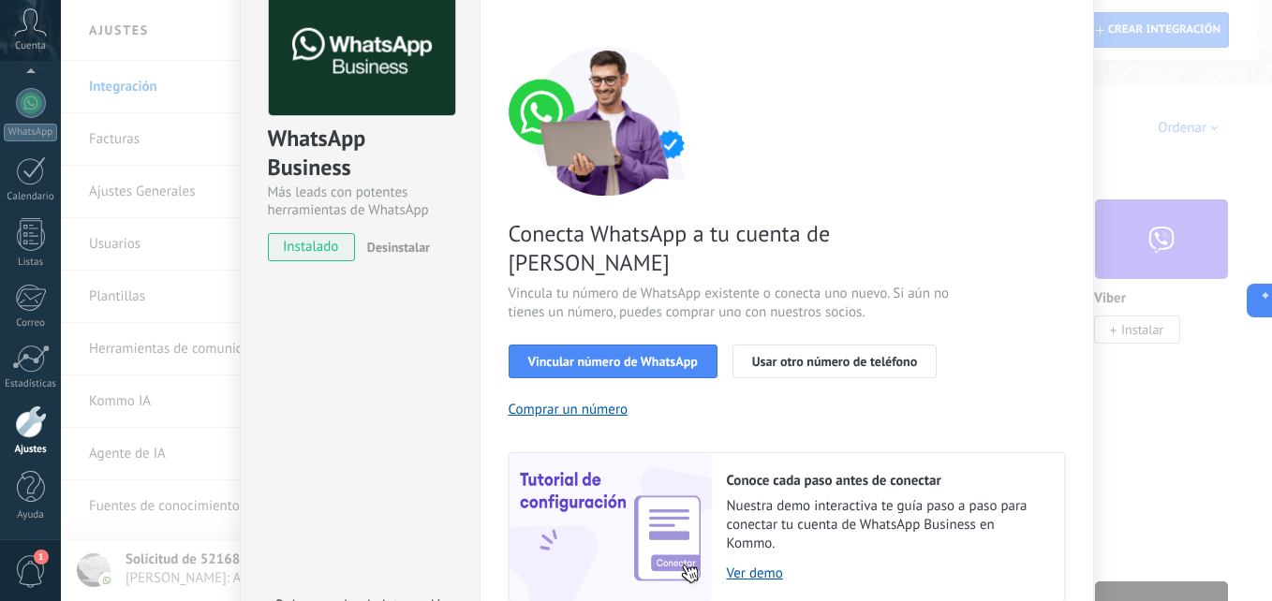
scroll to position [230, 0]
